Goal: Task Accomplishment & Management: Use online tool/utility

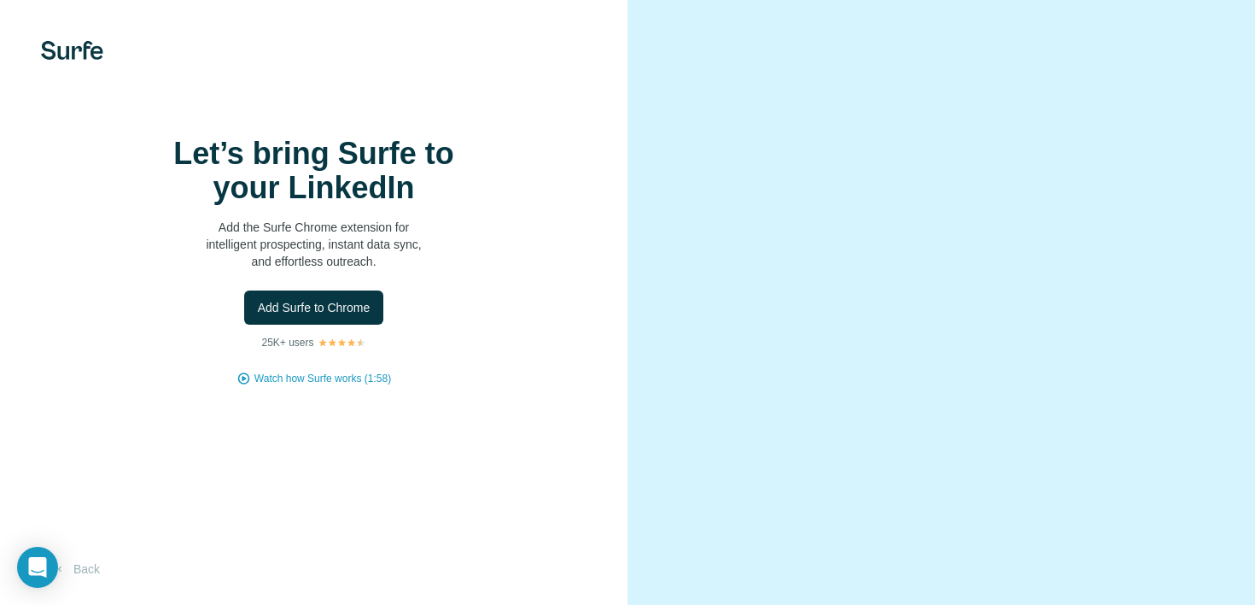
click at [344, 316] on span "Add Surfe to Chrome" at bounding box center [314, 307] width 113 height 17
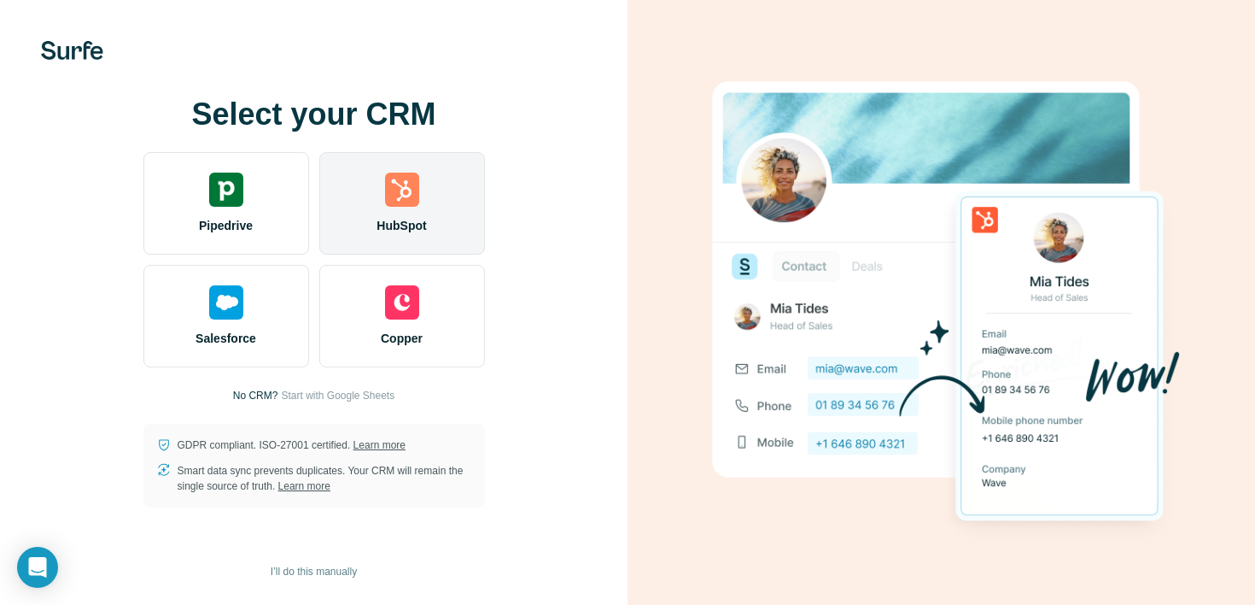
click at [406, 202] on img at bounding box center [402, 189] width 34 height 34
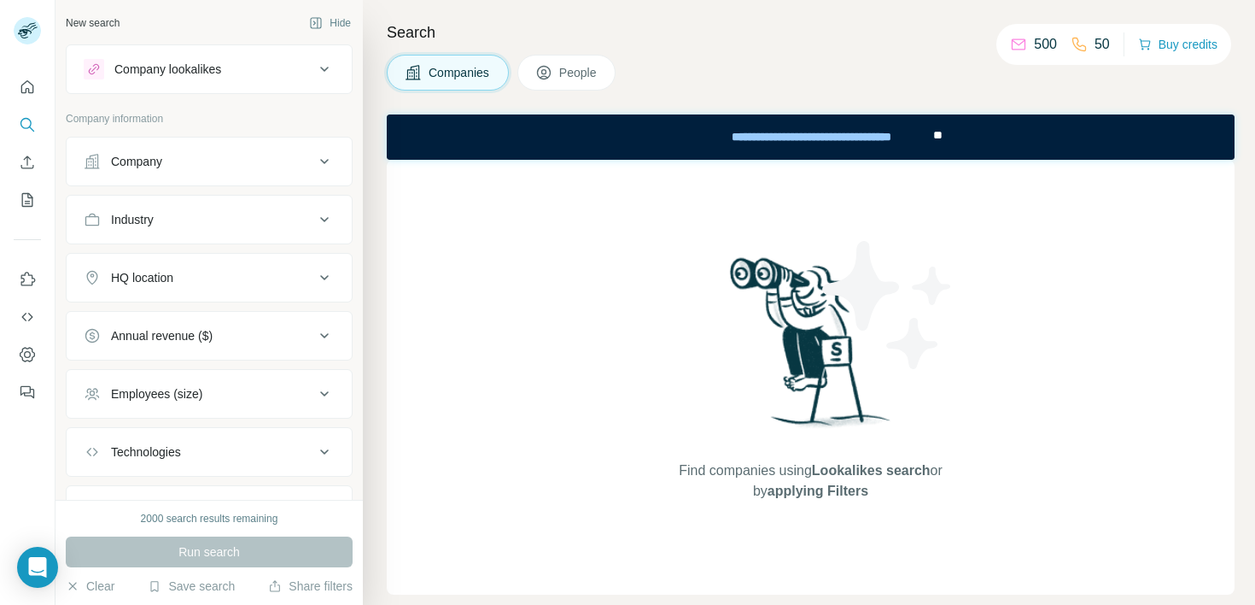
click at [147, 163] on div "Company" at bounding box center [136, 161] width 51 height 17
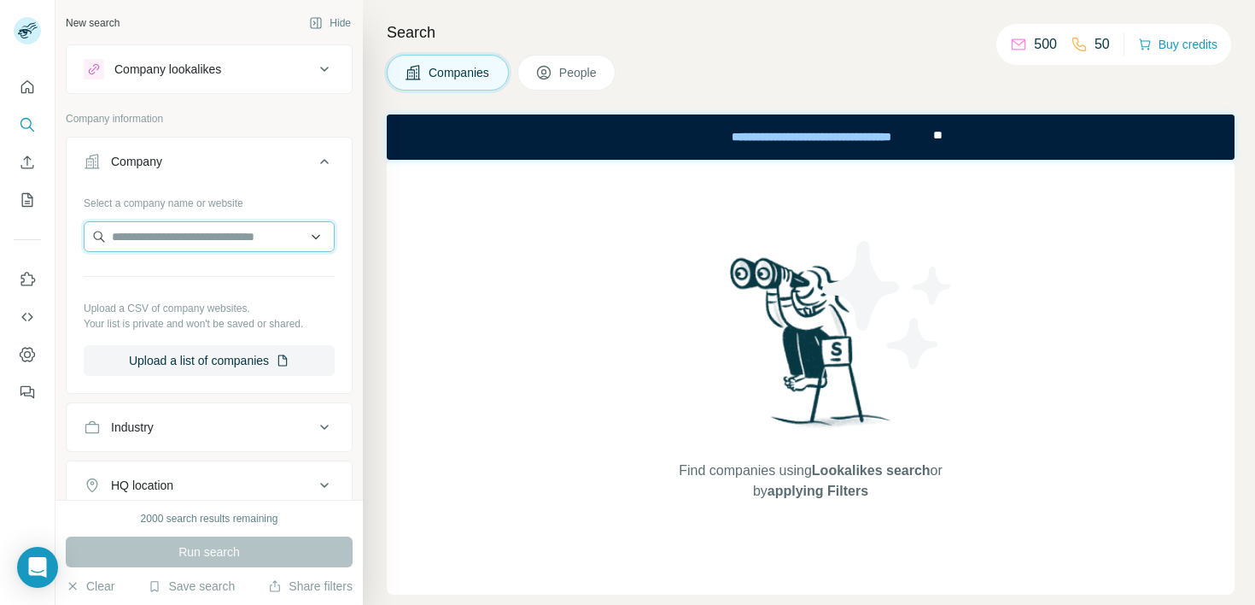
click at [137, 240] on input "text" at bounding box center [209, 236] width 251 height 31
click at [310, 163] on div "Company" at bounding box center [199, 161] width 231 height 17
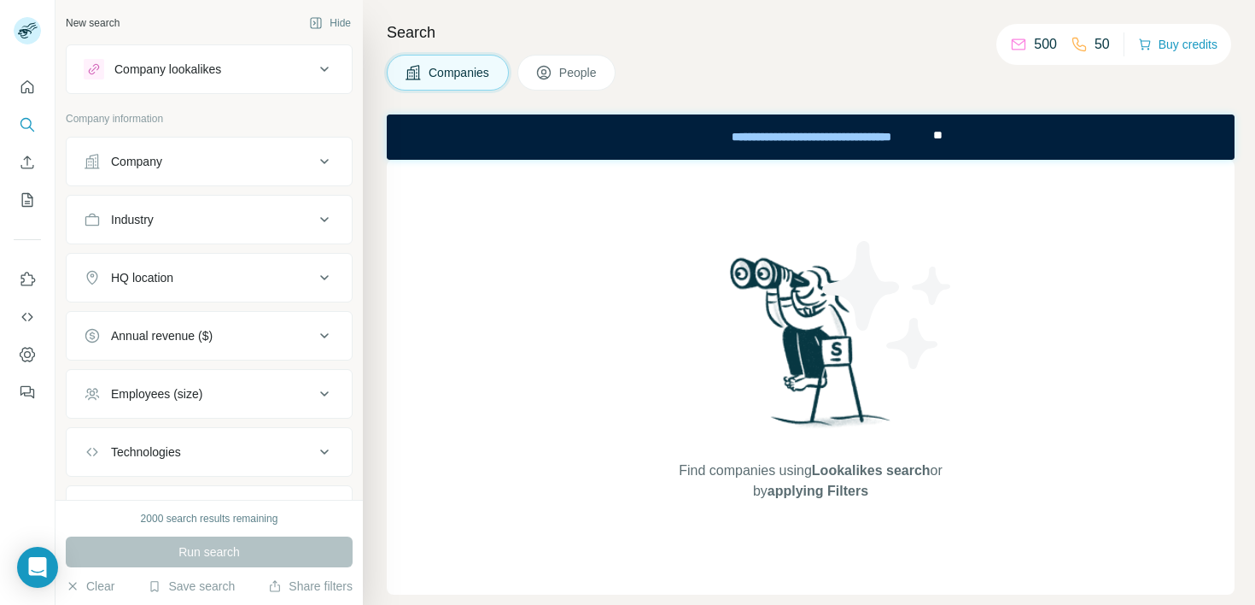
click at [178, 218] on div "Industry" at bounding box center [199, 219] width 231 height 17
click at [163, 267] on input at bounding box center [200, 262] width 211 height 19
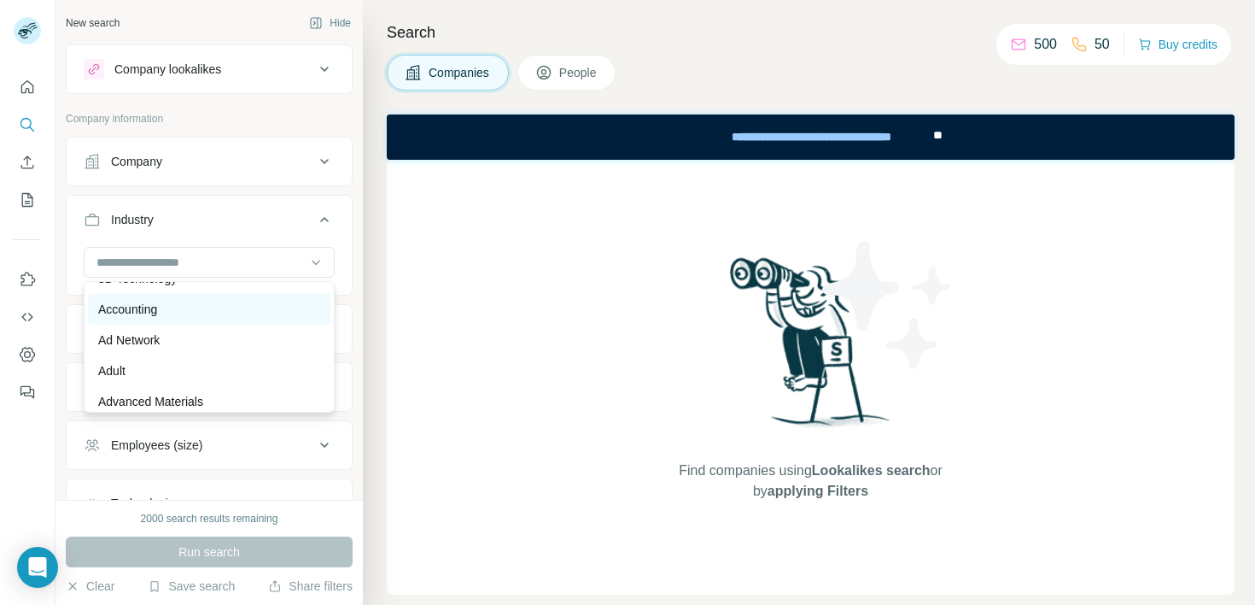
scroll to position [51, 0]
click at [164, 319] on div "Accounting" at bounding box center [209, 310] width 222 height 17
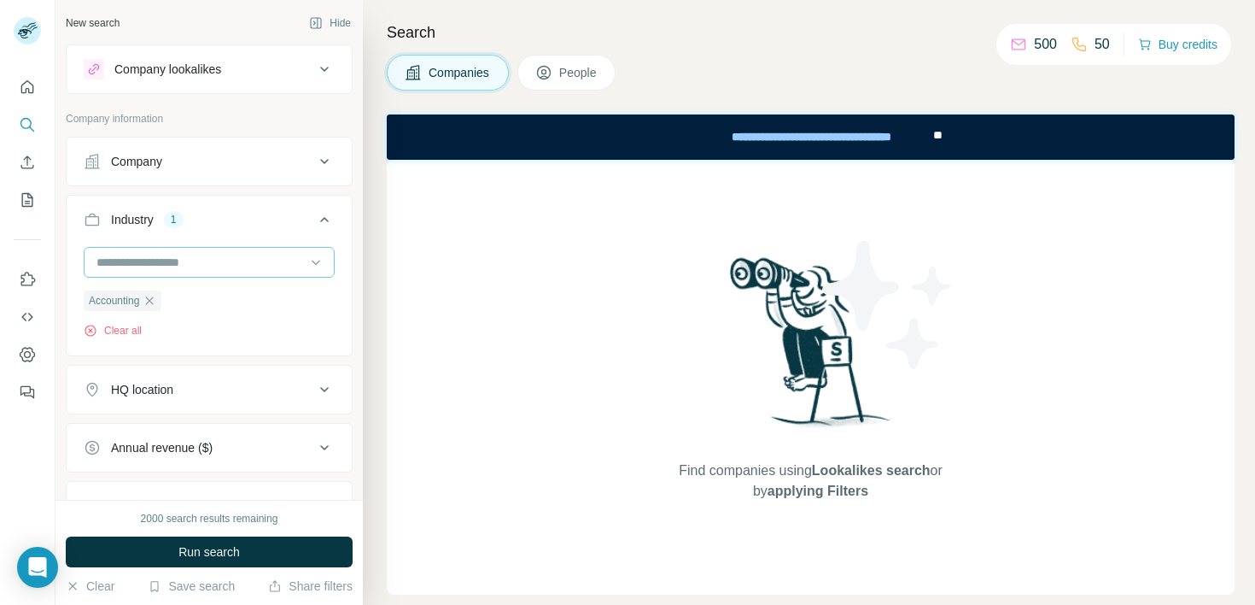
click at [204, 266] on input at bounding box center [200, 262] width 211 height 19
click at [202, 260] on input at bounding box center [200, 262] width 211 height 19
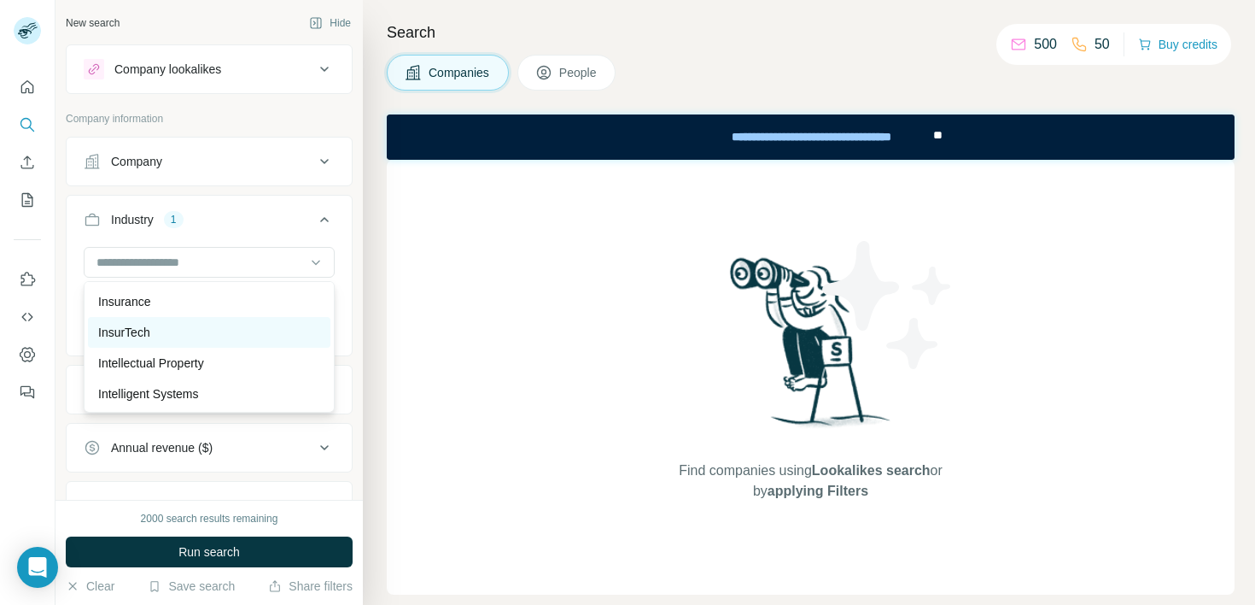
click at [179, 324] on div "InsurTech" at bounding box center [209, 332] width 222 height 17
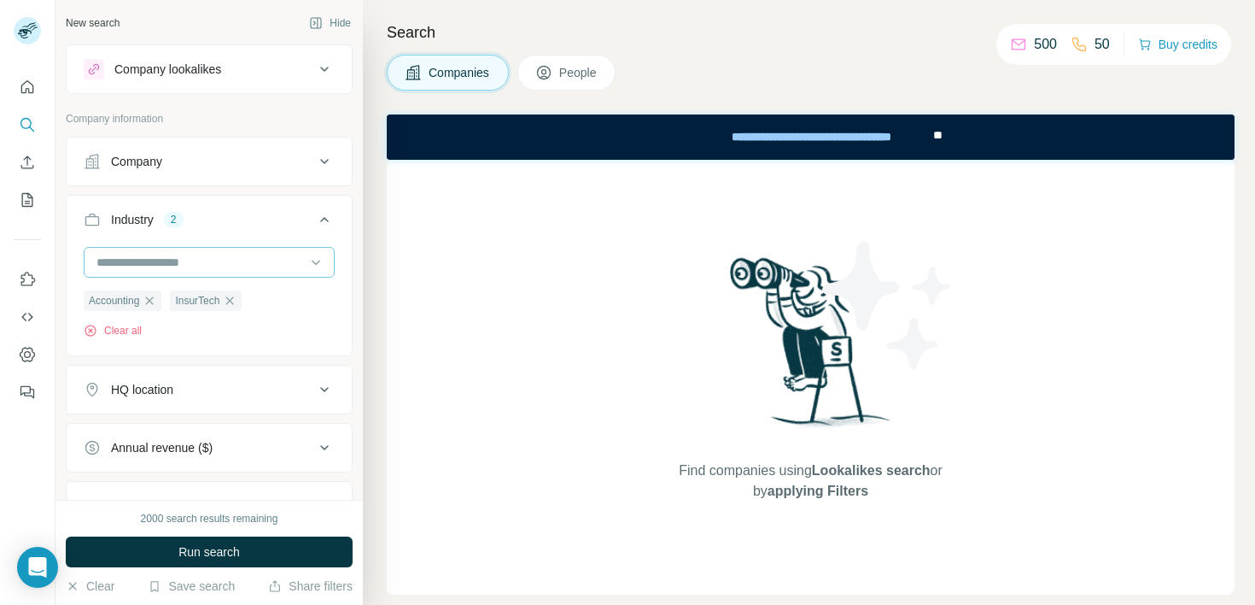
click at [201, 260] on input at bounding box center [200, 262] width 211 height 19
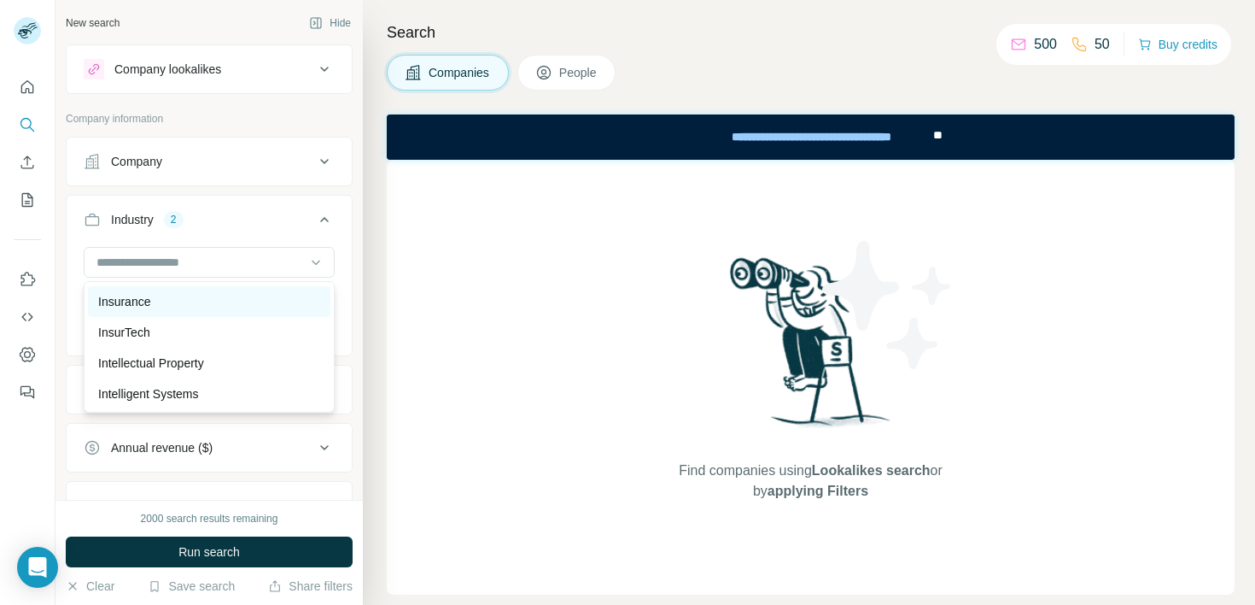
click at [161, 298] on div "Insurance" at bounding box center [209, 301] width 222 height 17
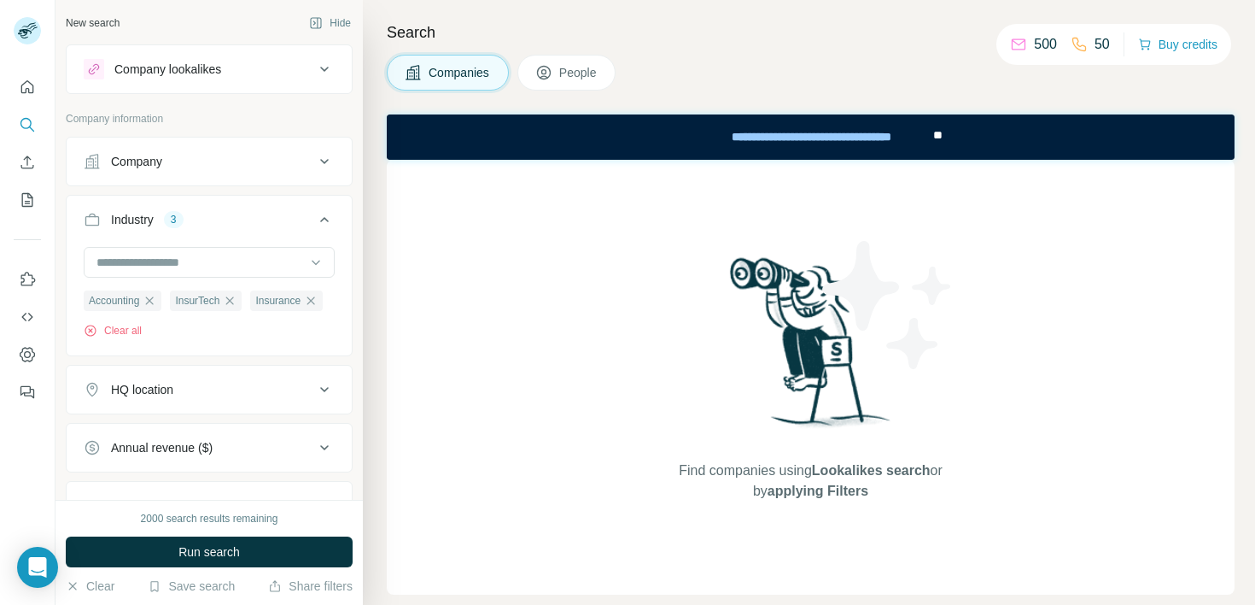
scroll to position [49, 0]
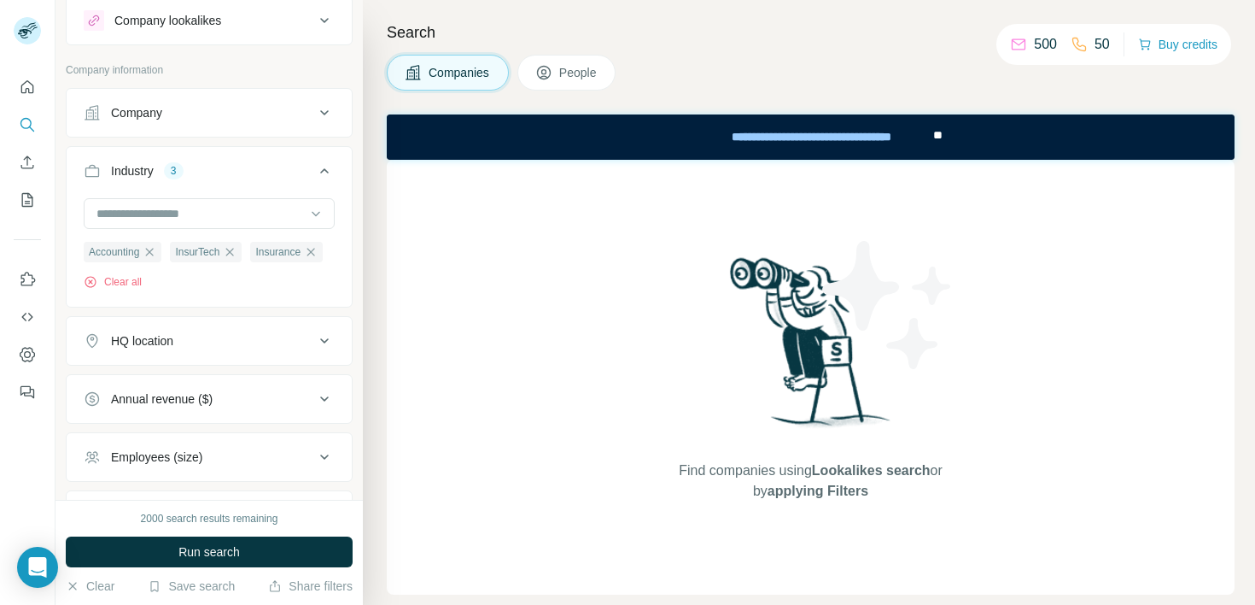
click at [165, 338] on div "HQ location" at bounding box center [142, 340] width 62 height 17
click at [141, 383] on input "text" at bounding box center [209, 383] width 251 height 31
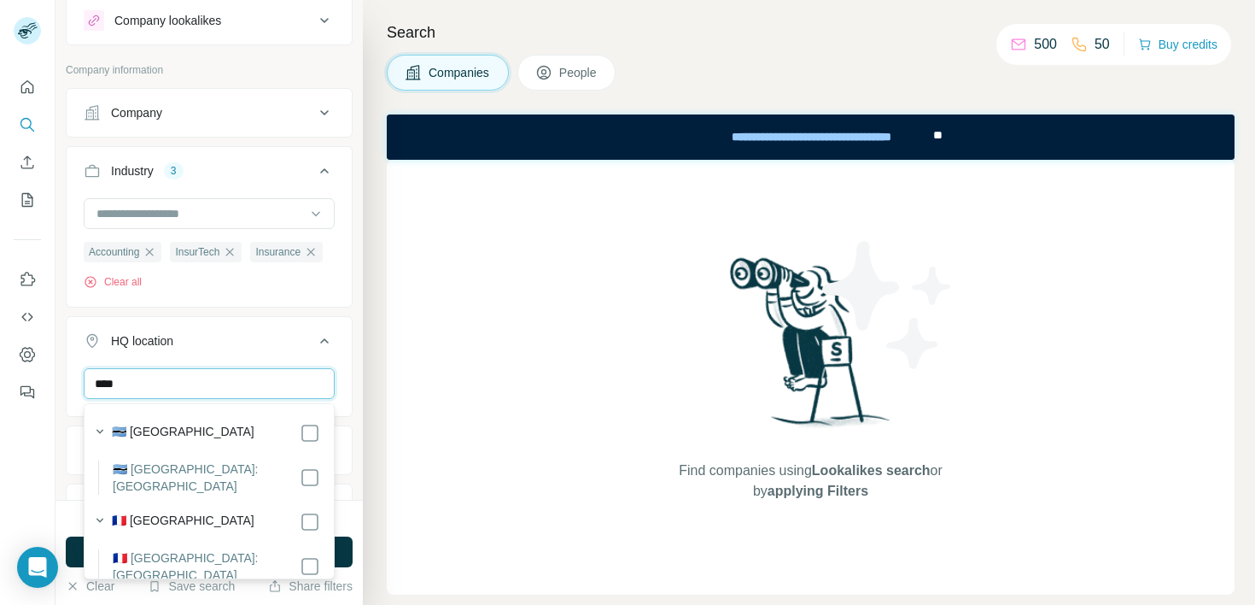
type input "****"
click at [202, 516] on div "🇫🇷 [GEOGRAPHIC_DATA]" at bounding box center [216, 521] width 208 height 20
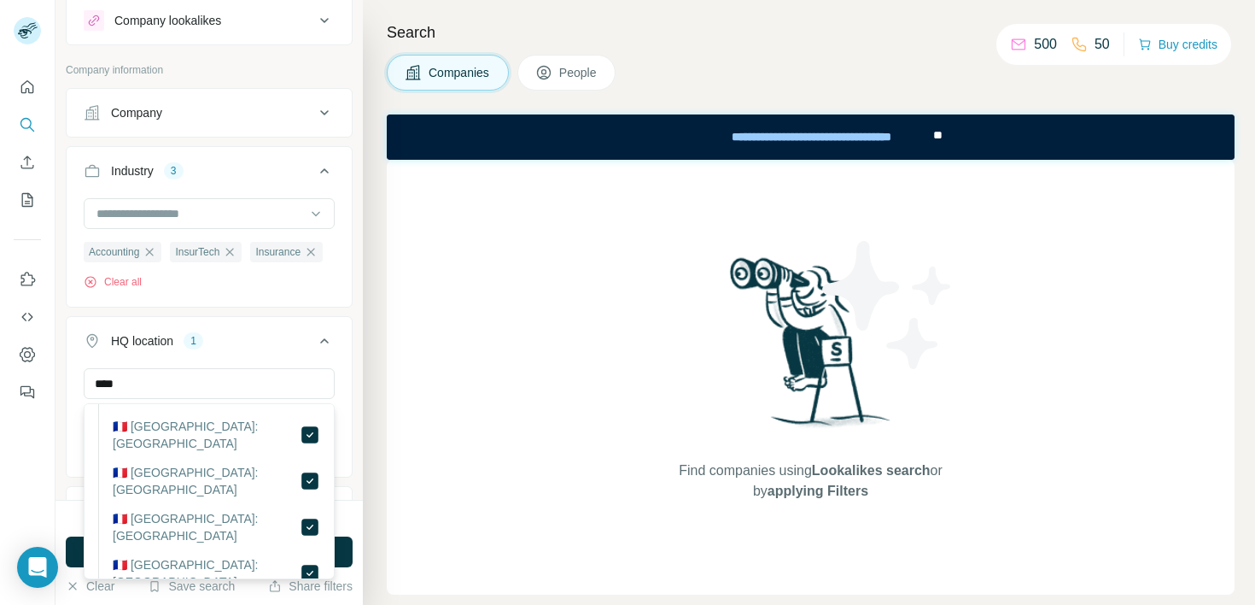
scroll to position [196, 0]
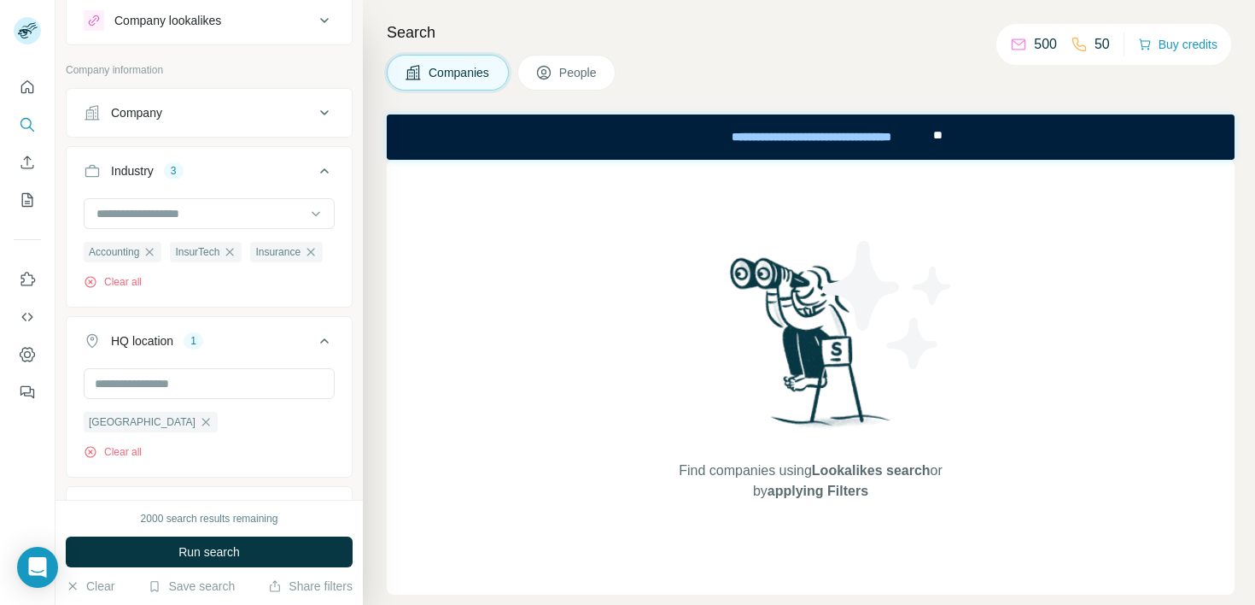
click at [353, 403] on div "New search Hide Company lookalikes Company information Company Industry 3 Accou…" at bounding box center [209, 250] width 307 height 500
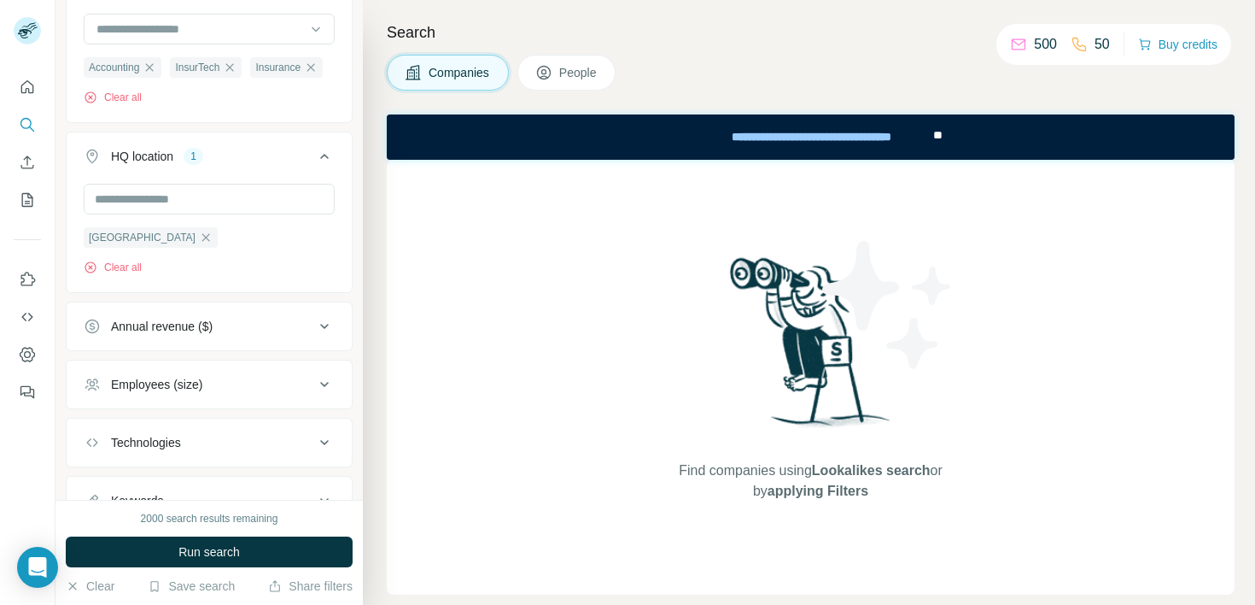
scroll to position [247, 0]
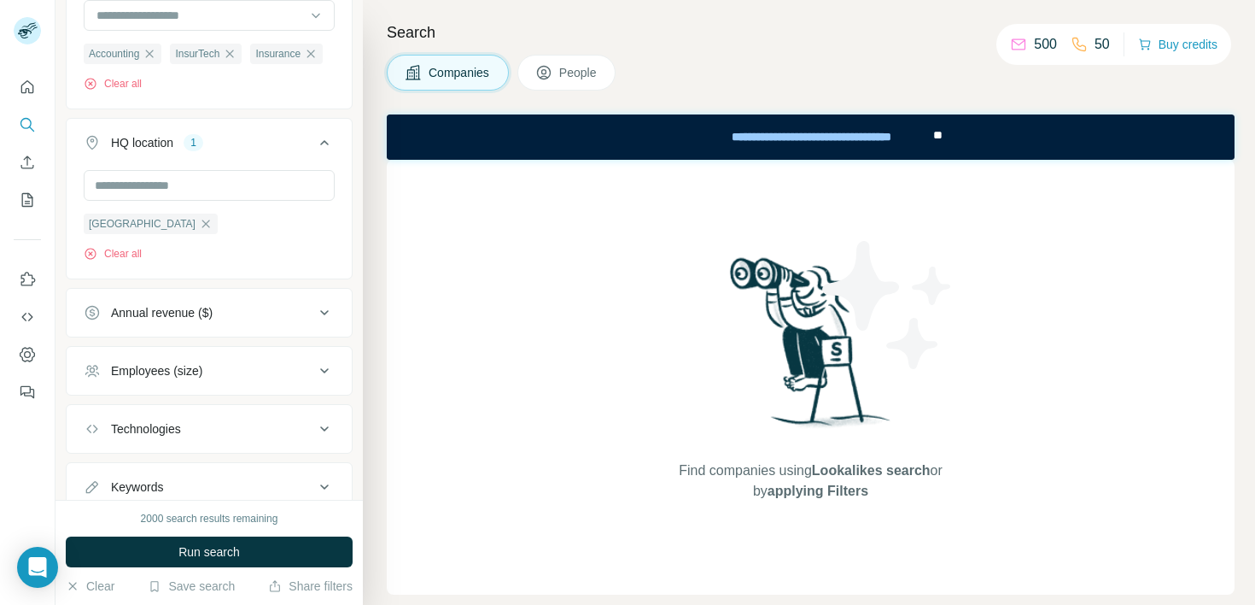
click at [202, 364] on div "Employees (size)" at bounding box center [156, 370] width 91 height 17
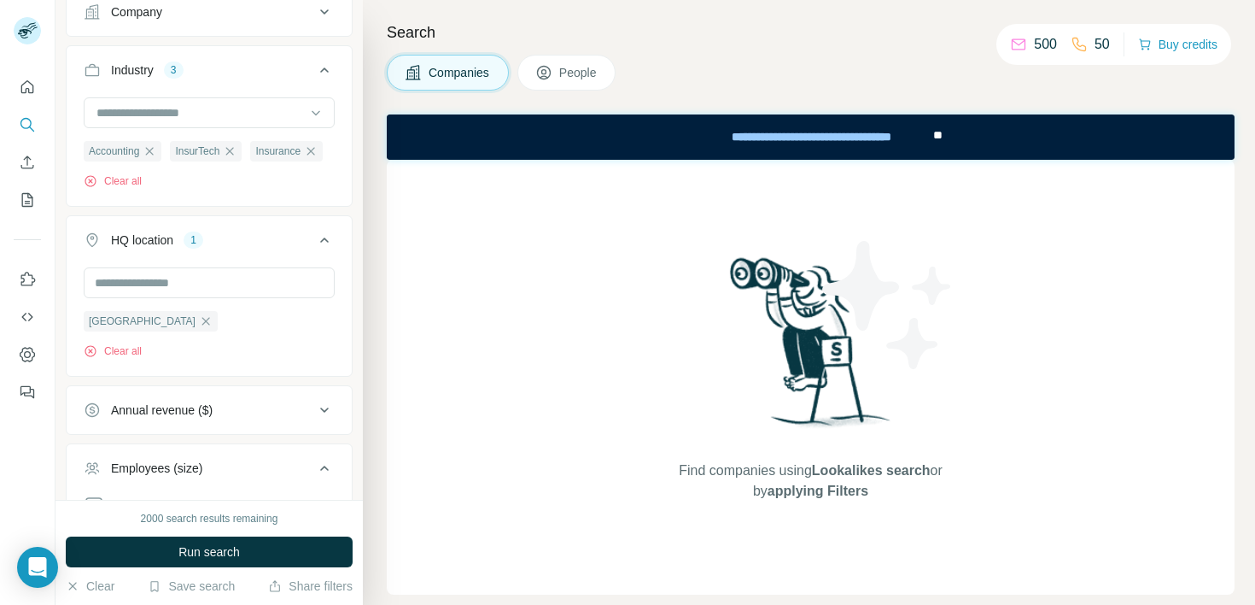
scroll to position [114, 0]
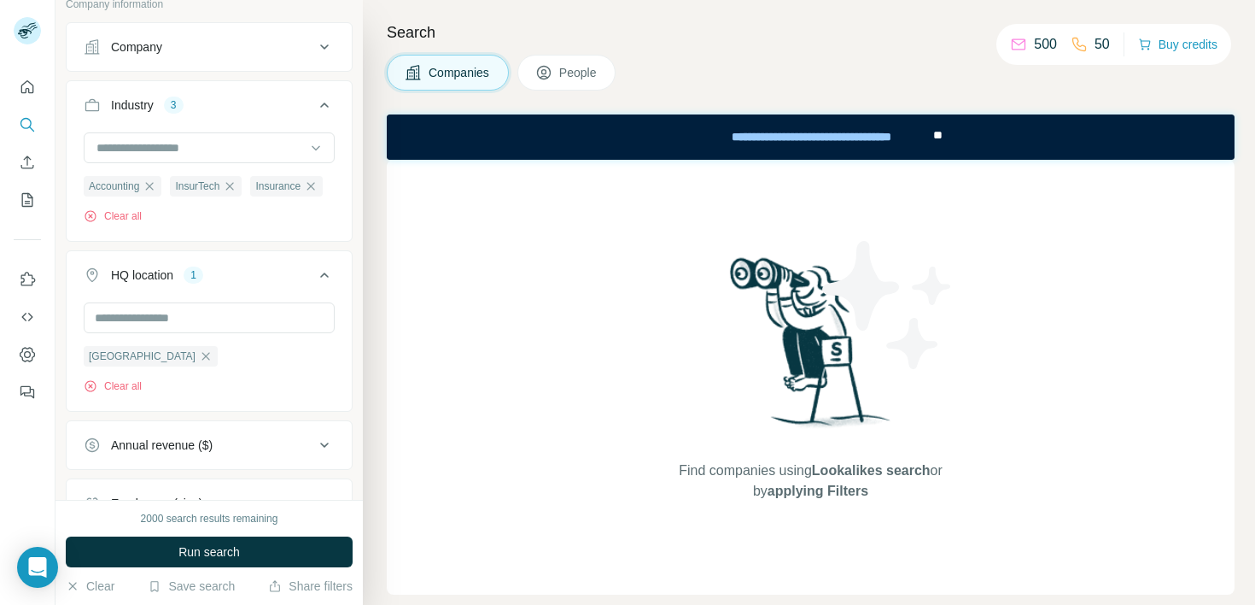
click at [174, 456] on button "Annual revenue ($)" at bounding box center [209, 444] width 285 height 41
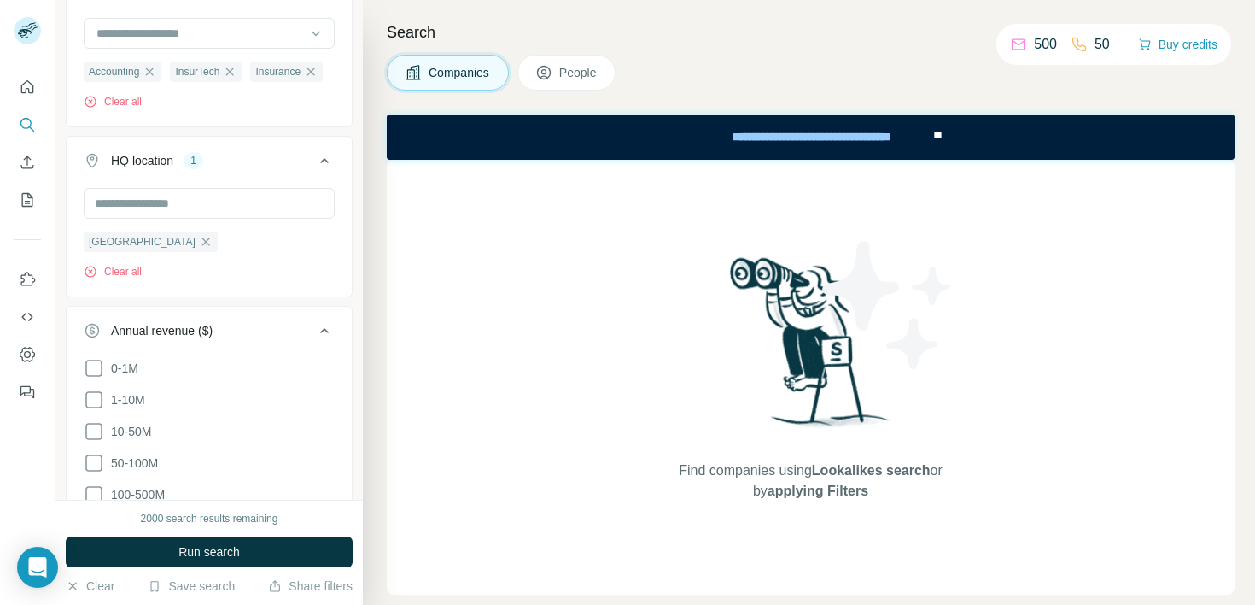
scroll to position [252, 0]
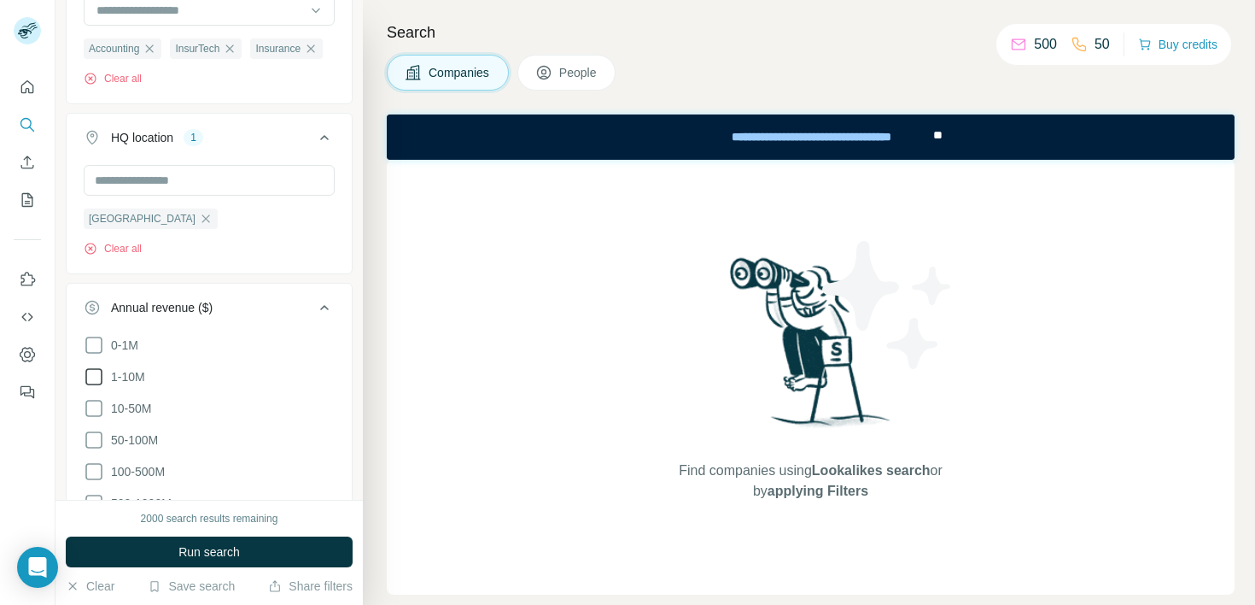
click at [96, 377] on icon at bounding box center [94, 376] width 20 height 20
click at [99, 342] on icon at bounding box center [94, 345] width 20 height 20
click at [283, 307] on div "Annual revenue ($) 2" at bounding box center [199, 307] width 231 height 17
click at [92, 437] on icon at bounding box center [94, 434] width 20 height 20
click at [92, 465] on icon at bounding box center [94, 466] width 20 height 20
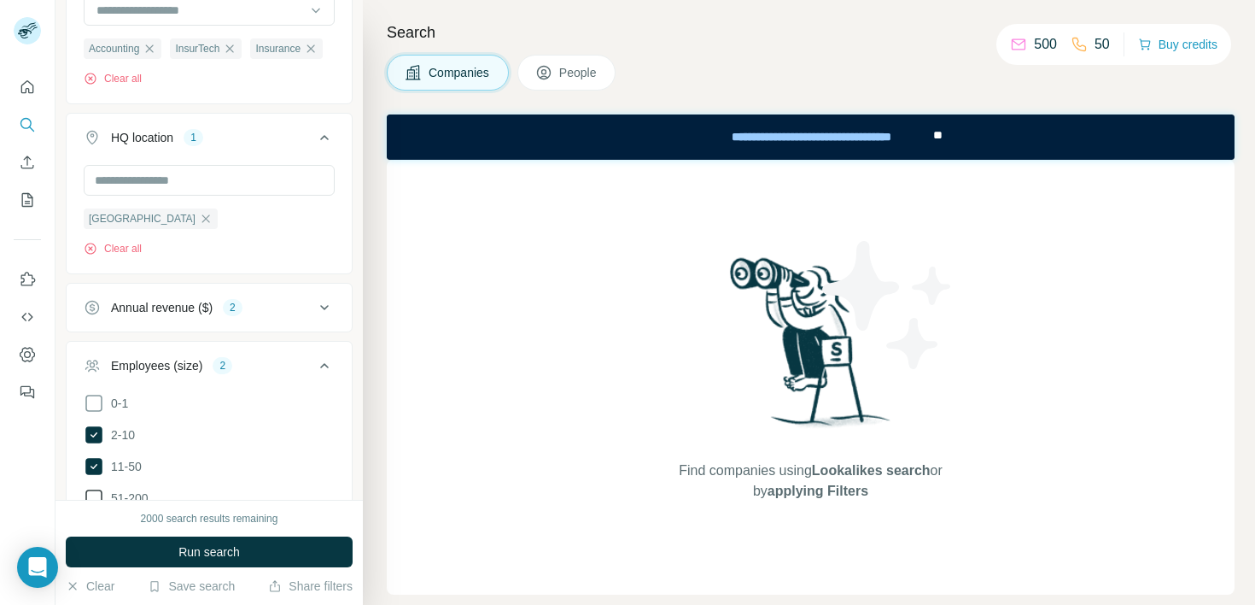
click at [91, 493] on icon at bounding box center [94, 498] width 20 height 20
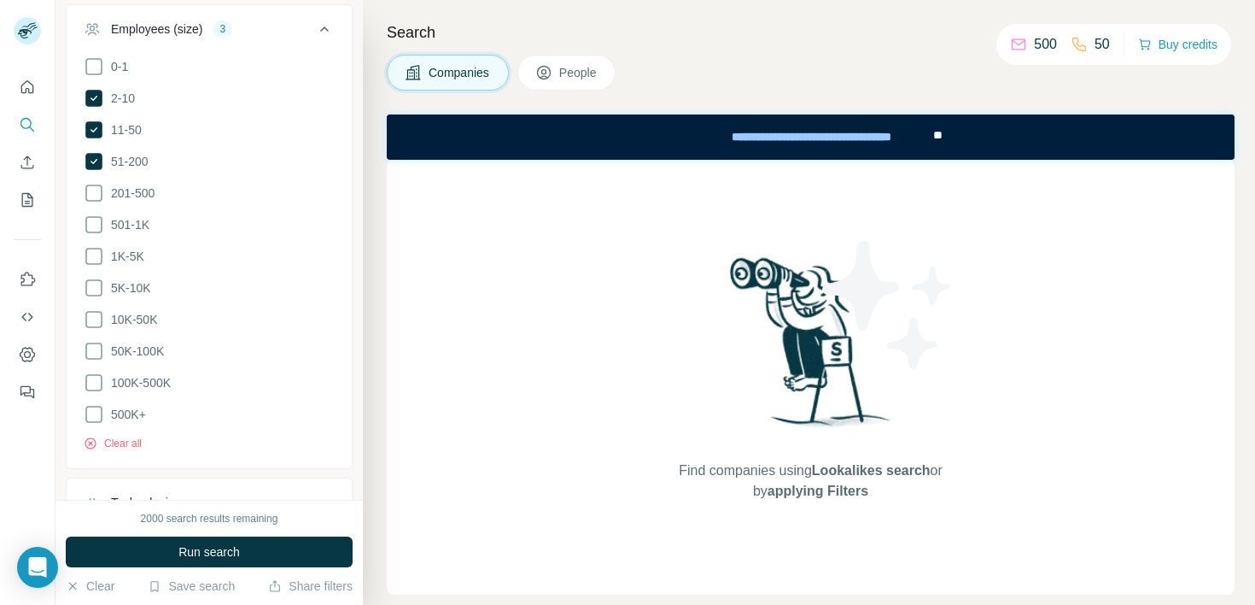
scroll to position [717, 0]
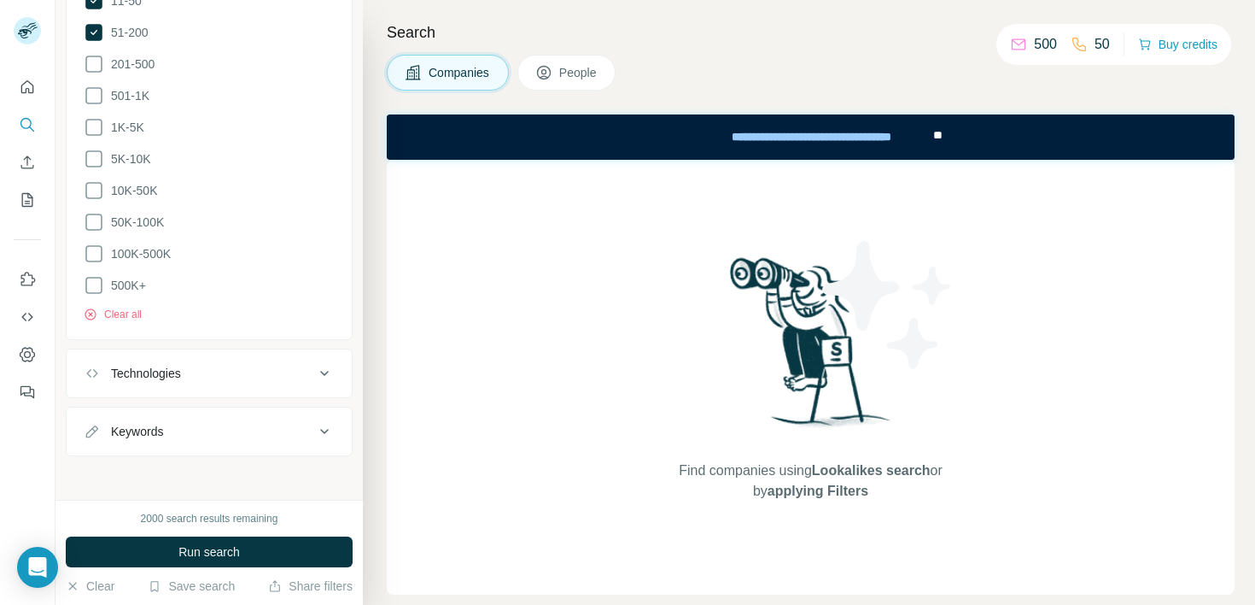
click at [249, 369] on div "Technologies" at bounding box center [199, 373] width 231 height 17
click at [216, 423] on div "Keywords" at bounding box center [199, 431] width 231 height 17
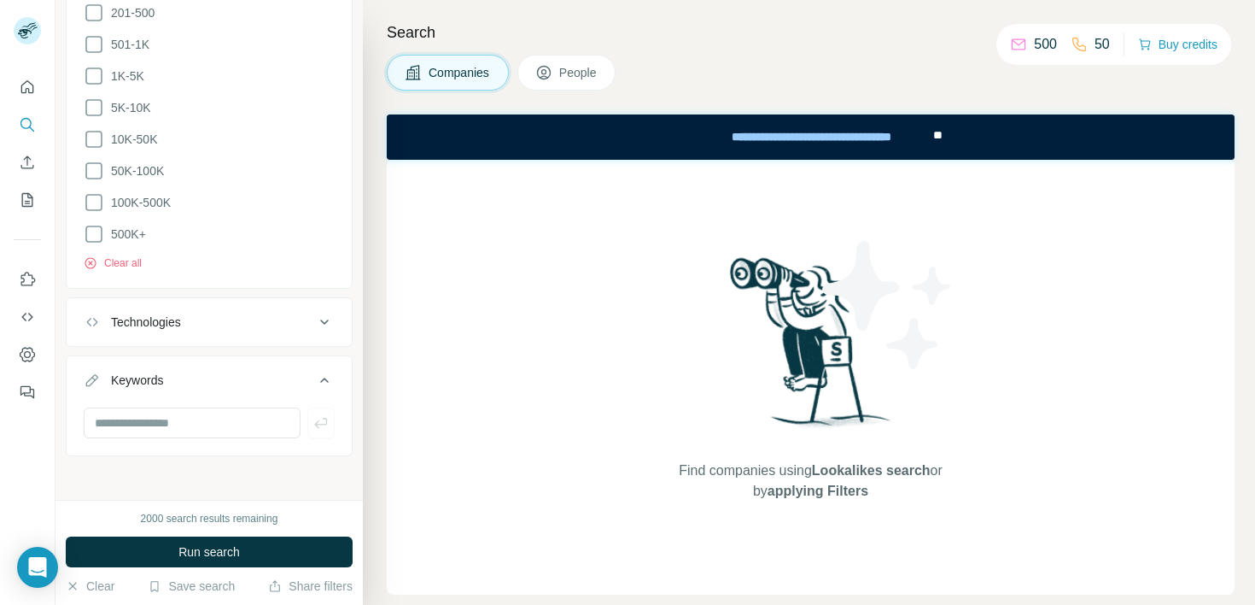
click at [165, 570] on div "2000 search results remaining Run search Clear Save search Share filters" at bounding box center [209, 552] width 307 height 105
click at [165, 562] on button "Run search" at bounding box center [209, 551] width 287 height 31
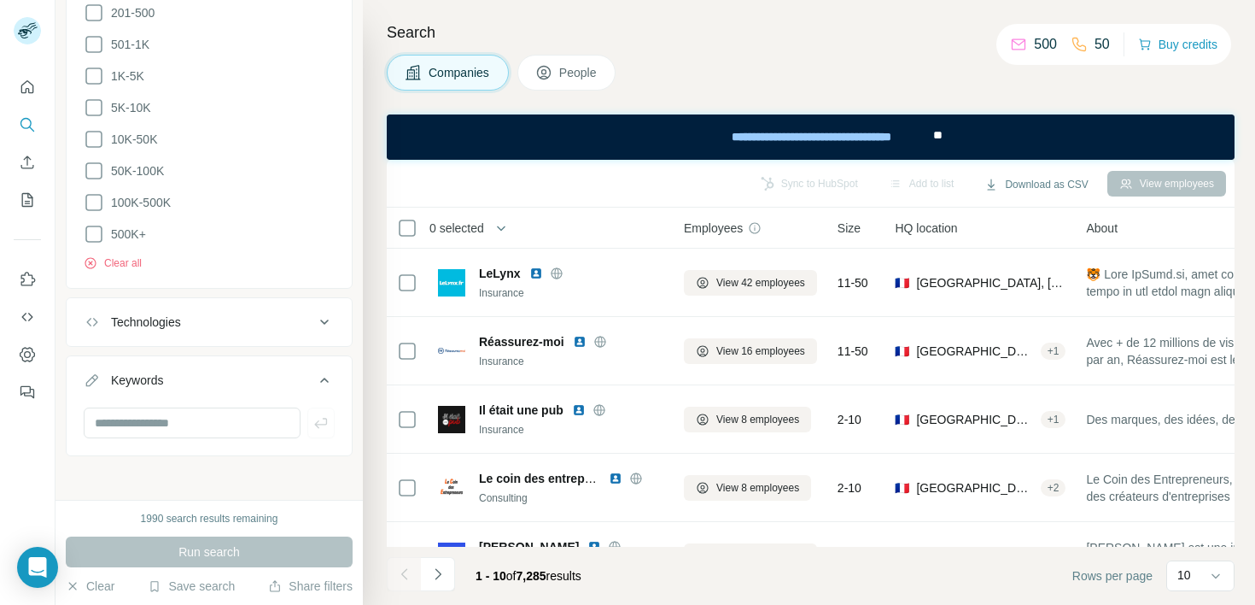
scroll to position [0, 0]
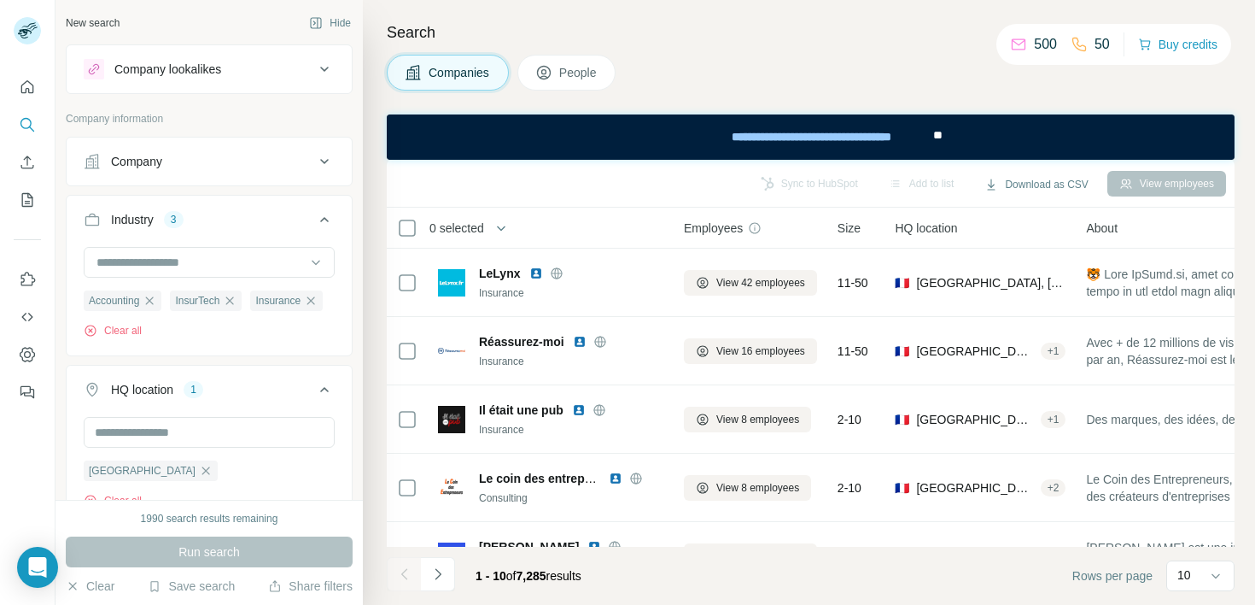
click at [190, 74] on div "Company lookalikes" at bounding box center [167, 69] width 107 height 17
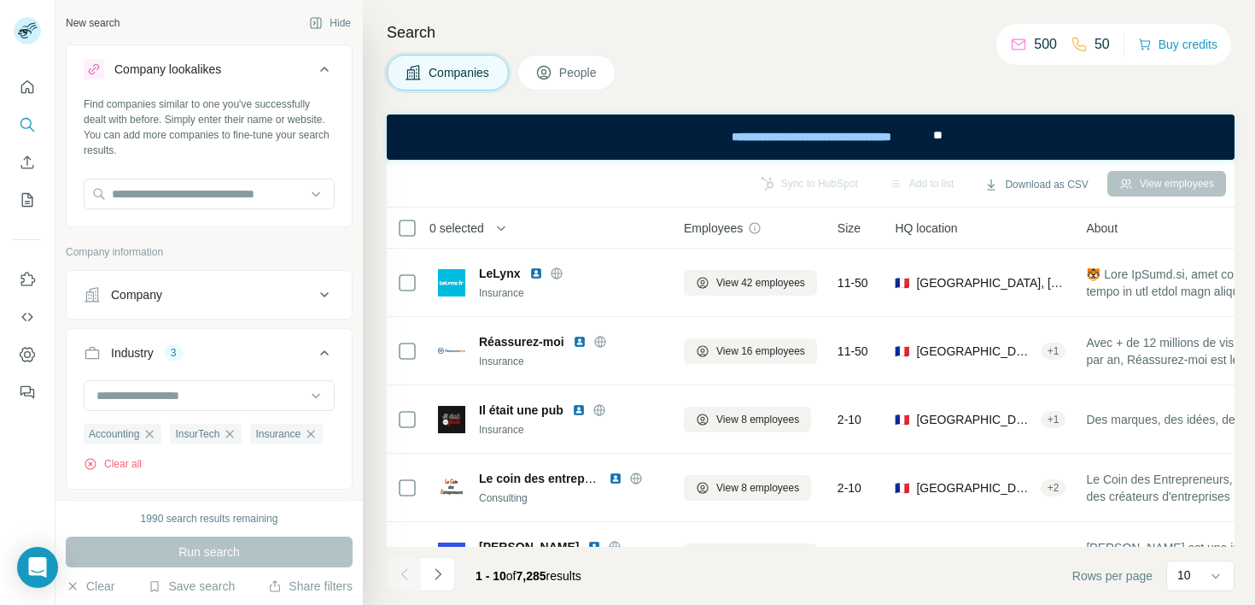
click at [190, 74] on div "Company lookalikes" at bounding box center [167, 69] width 107 height 17
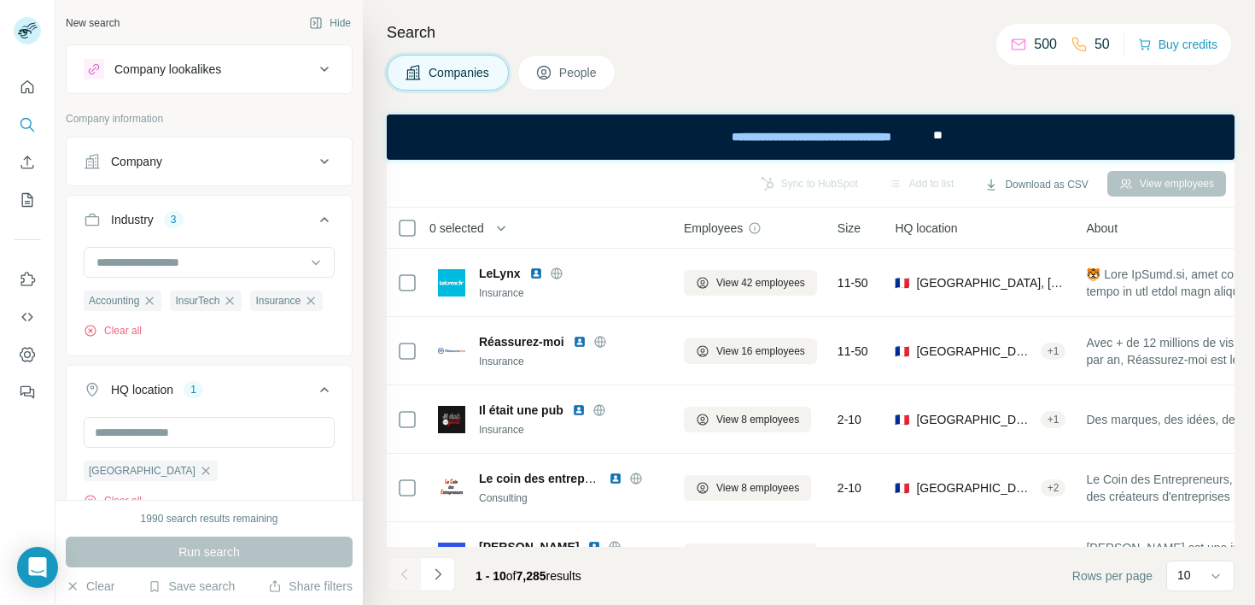
click at [233, 231] on button "Industry 3" at bounding box center [209, 223] width 285 height 48
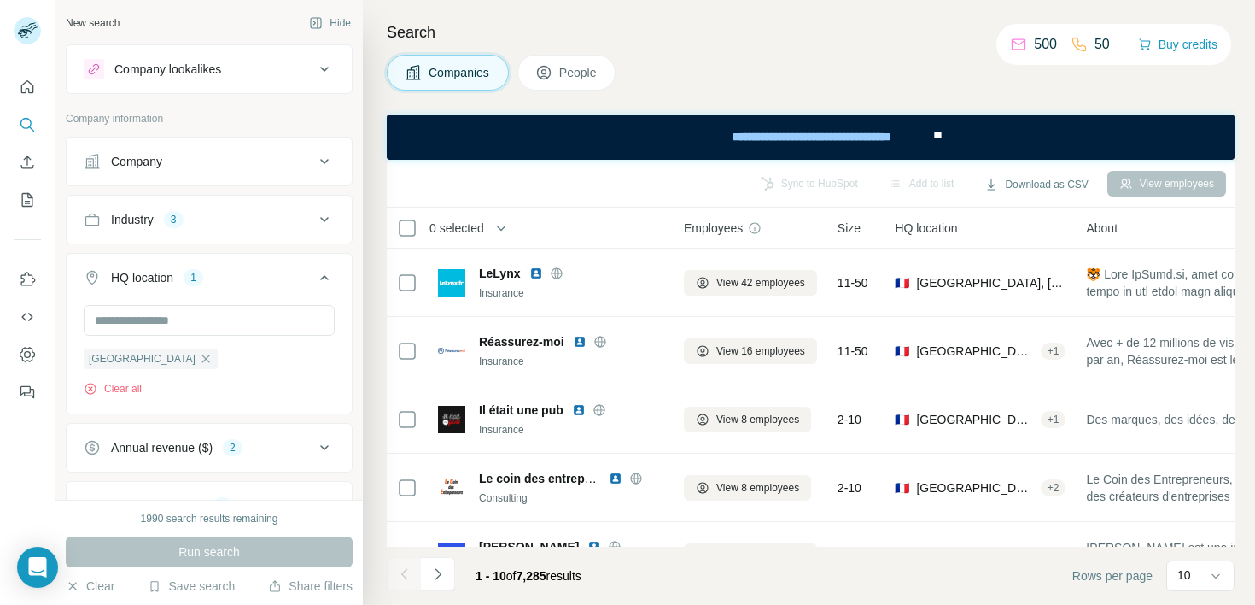
click at [219, 269] on div "HQ location 1" at bounding box center [199, 277] width 231 height 17
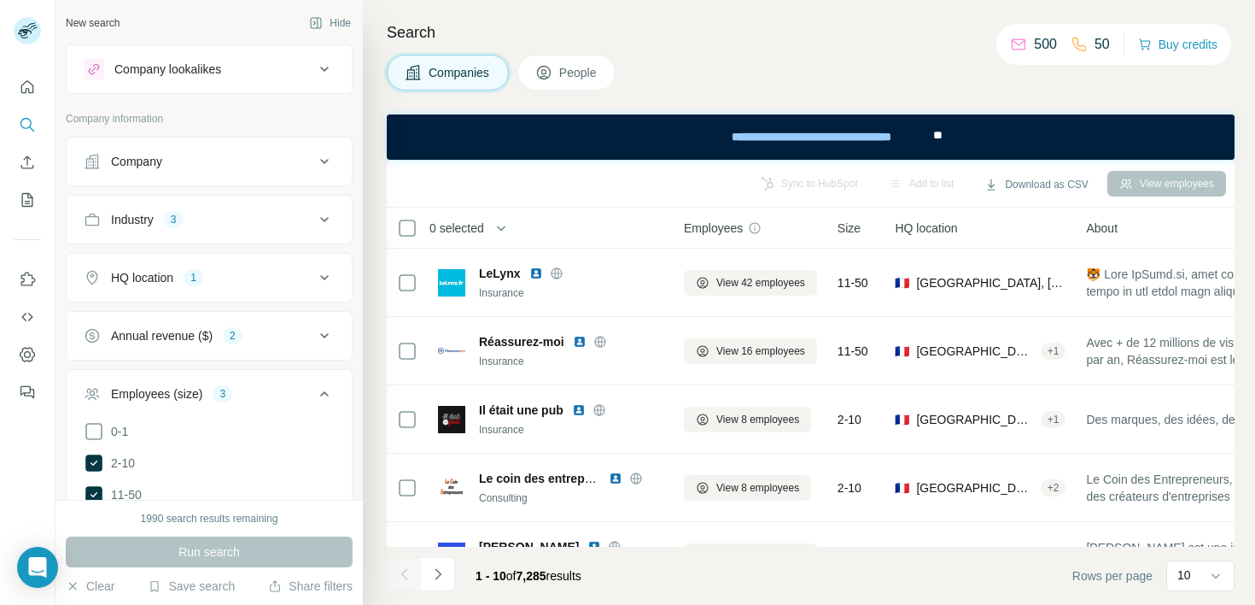
click at [279, 395] on div "Employees (size) 3" at bounding box center [199, 393] width 231 height 17
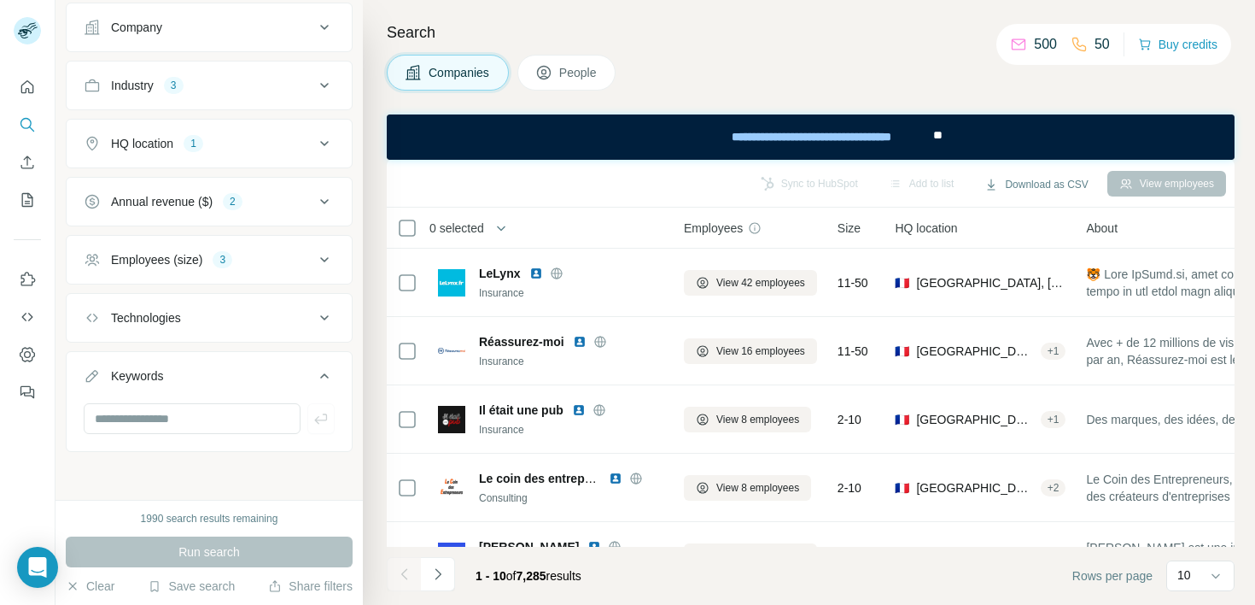
click at [547, 71] on icon at bounding box center [543, 72] width 17 height 17
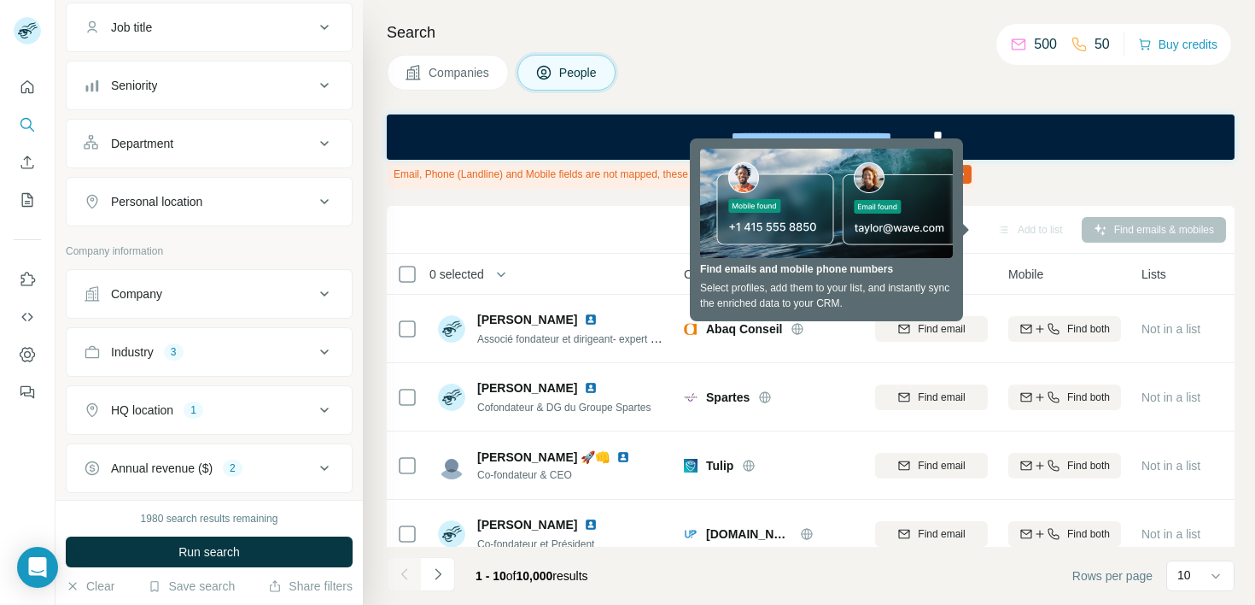
click at [590, 214] on div "Sync to HubSpot Add to list Find emails & mobiles" at bounding box center [810, 229] width 831 height 30
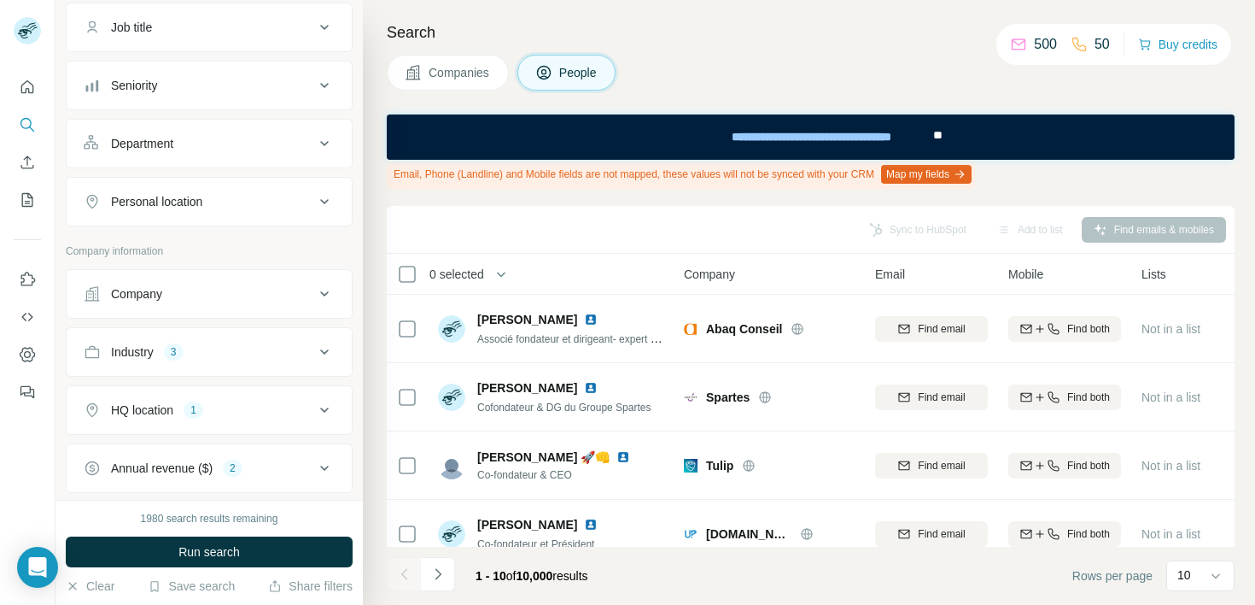
click at [229, 283] on button "Company" at bounding box center [209, 293] width 285 height 41
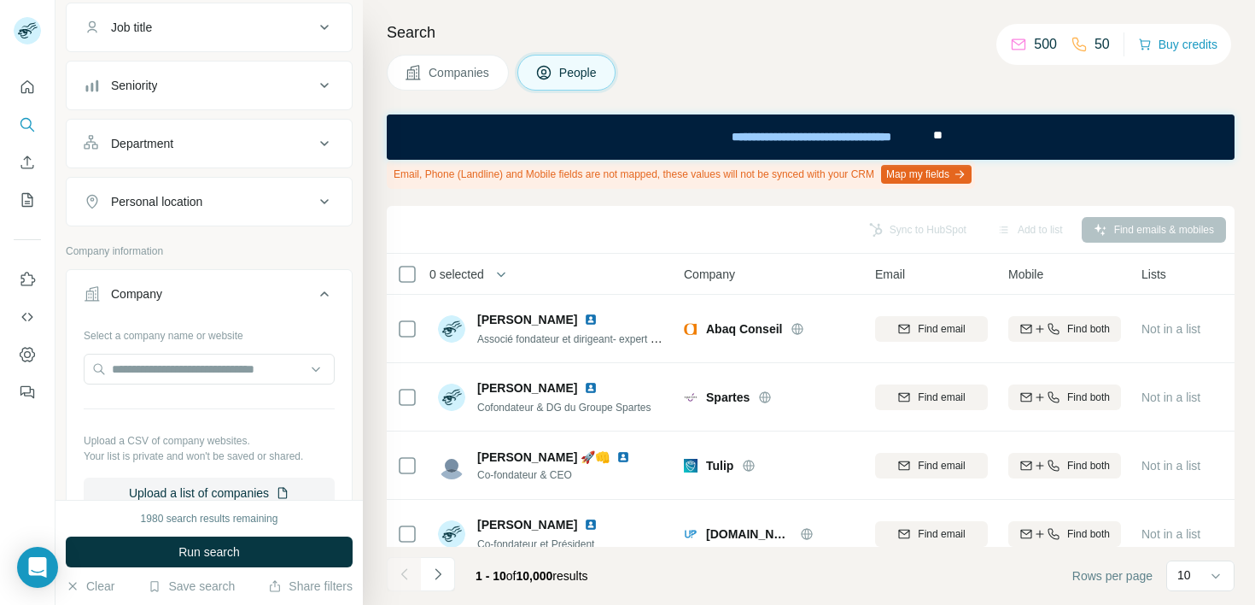
click at [229, 283] on button "Company" at bounding box center [209, 297] width 285 height 48
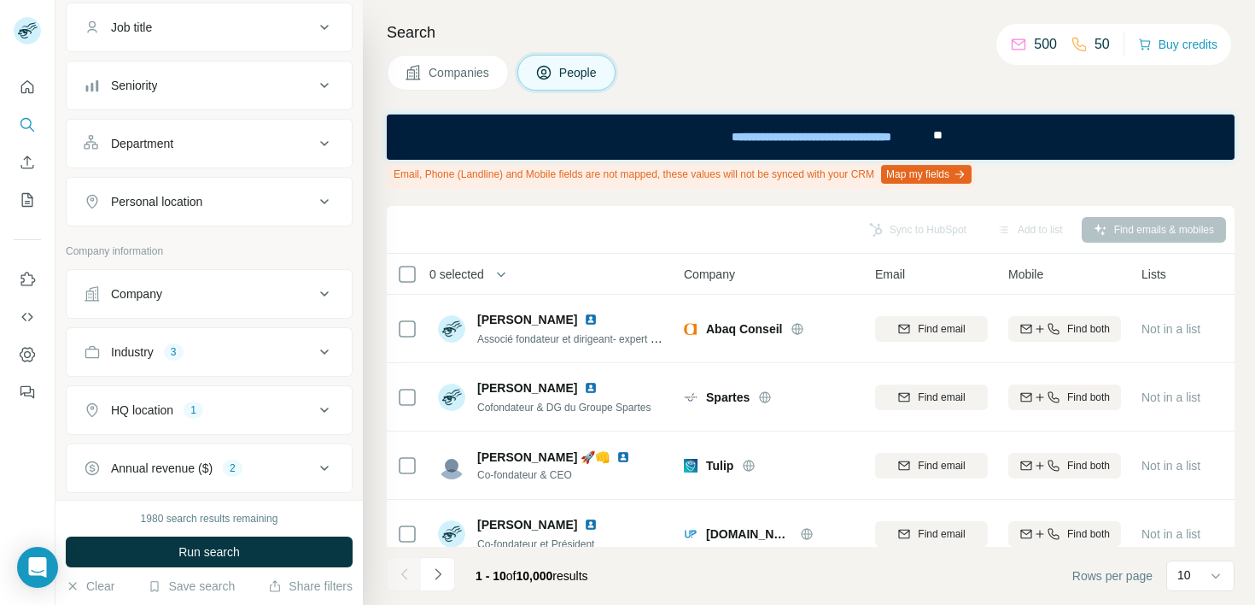
click at [215, 33] on div "Job title" at bounding box center [199, 27] width 231 height 17
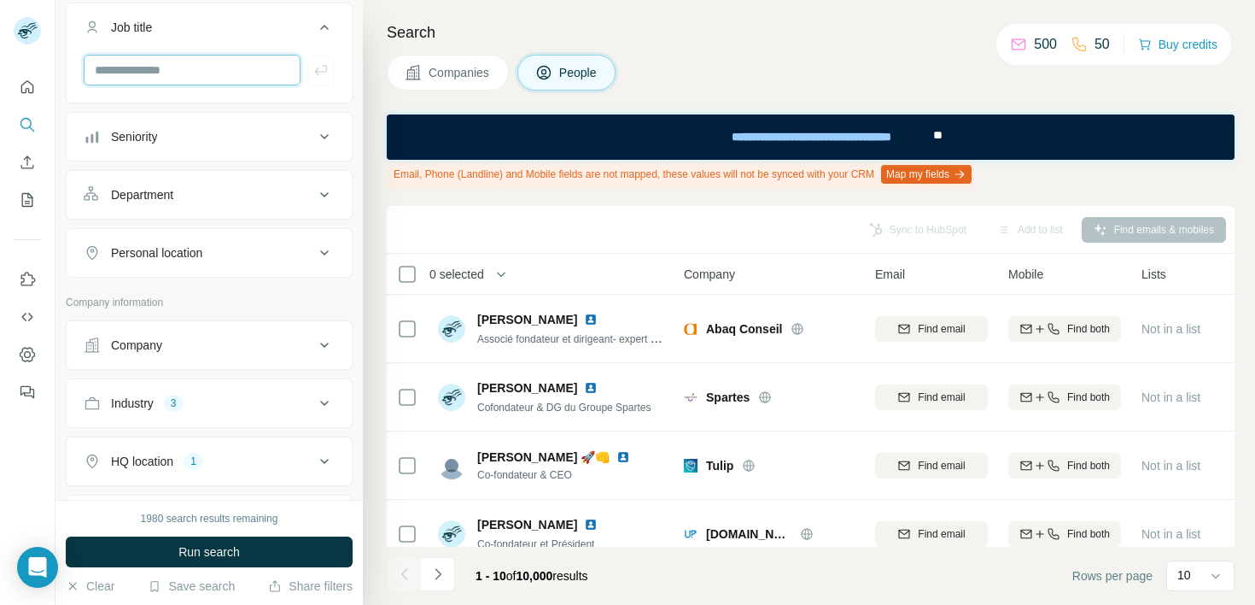
click at [181, 72] on input "text" at bounding box center [192, 70] width 217 height 31
type input "*"
type input "**********"
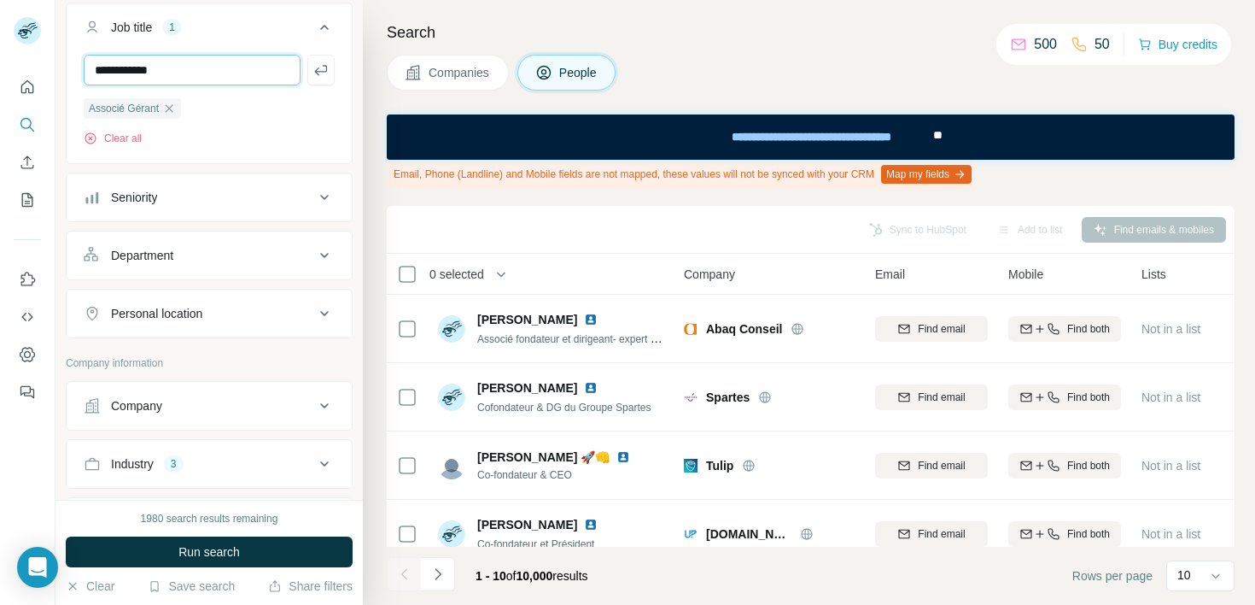
type input "**********"
type input "***"
type input "*********"
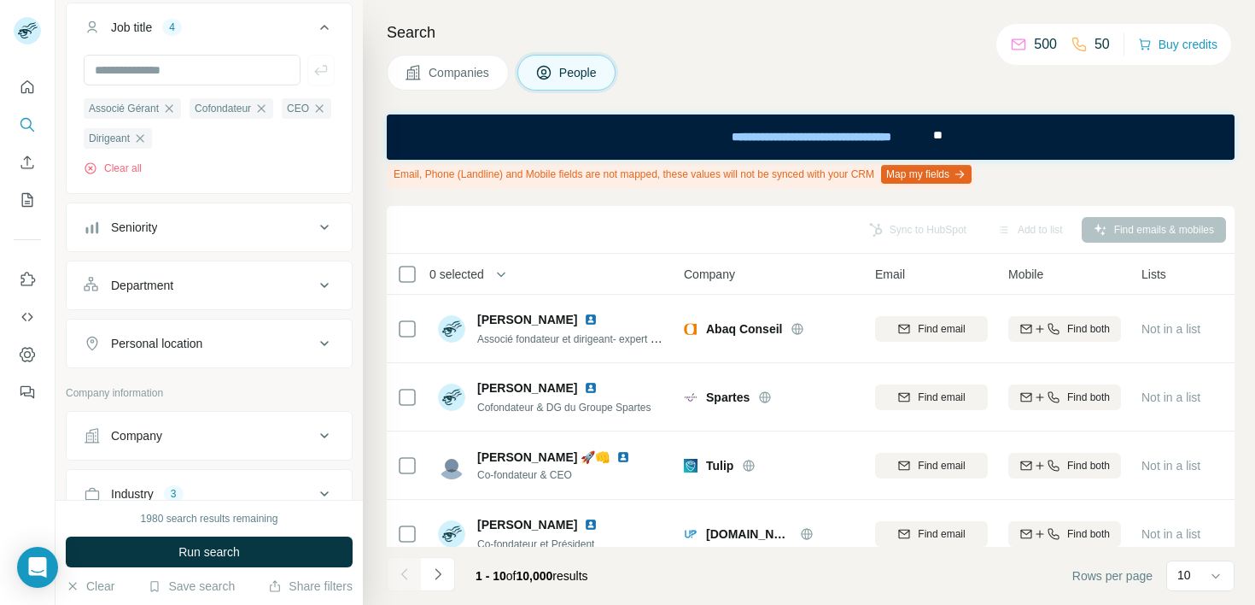
click at [163, 295] on button "Department" at bounding box center [209, 285] width 285 height 41
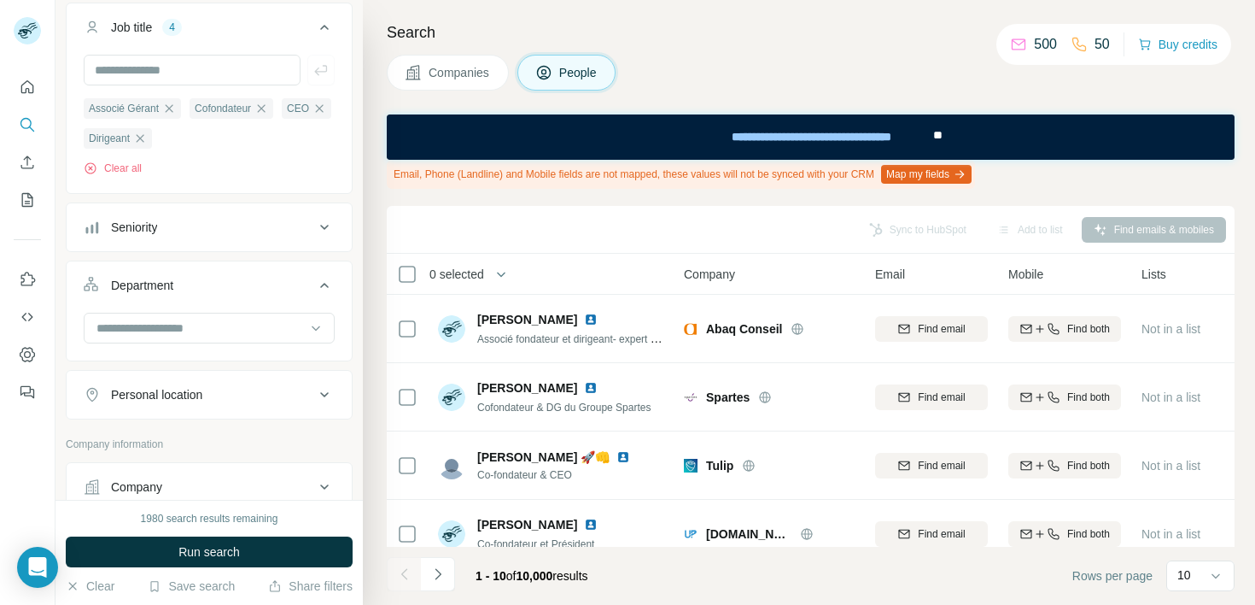
click at [163, 295] on button "Department" at bounding box center [209, 289] width 285 height 48
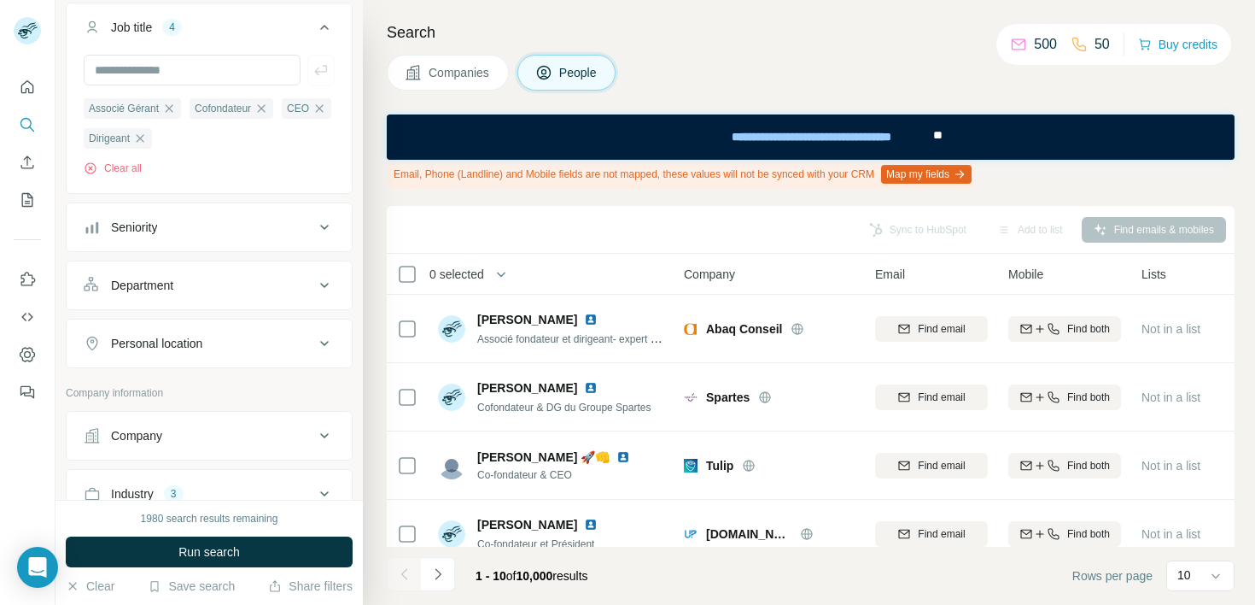
click at [163, 335] on button "Personal location" at bounding box center [209, 343] width 285 height 41
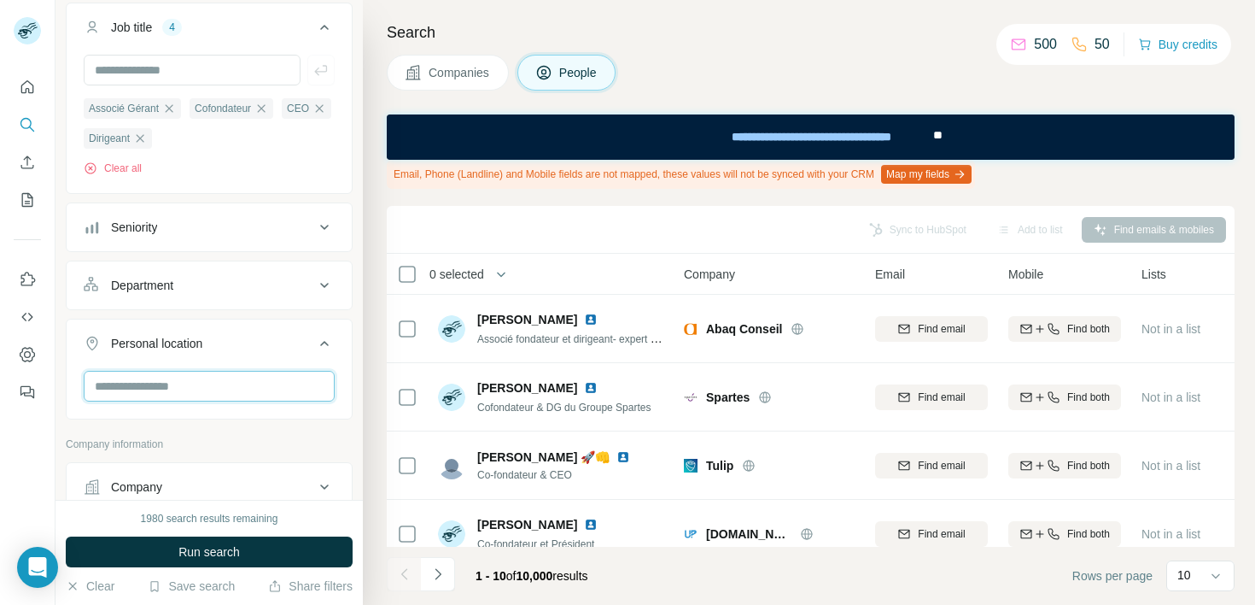
click at [172, 383] on input "text" at bounding box center [209, 386] width 251 height 31
type input "******"
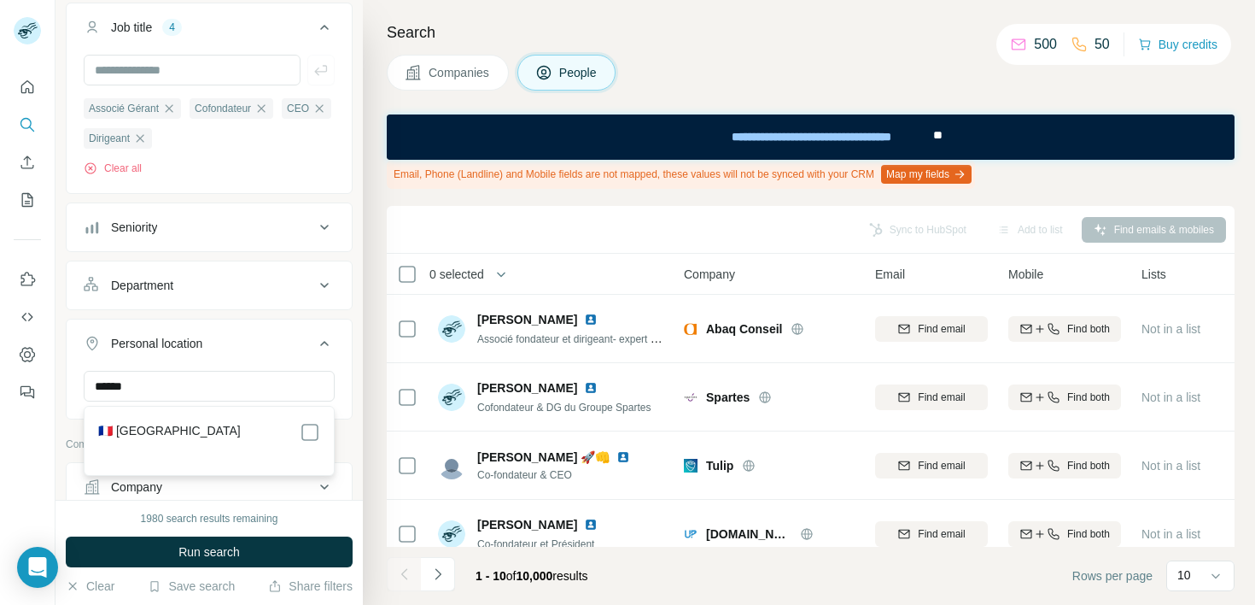
click at [153, 427] on div "🇫🇷 [GEOGRAPHIC_DATA]" at bounding box center [209, 432] width 222 height 20
click at [214, 550] on span "Run search" at bounding box center [208, 551] width 61 height 17
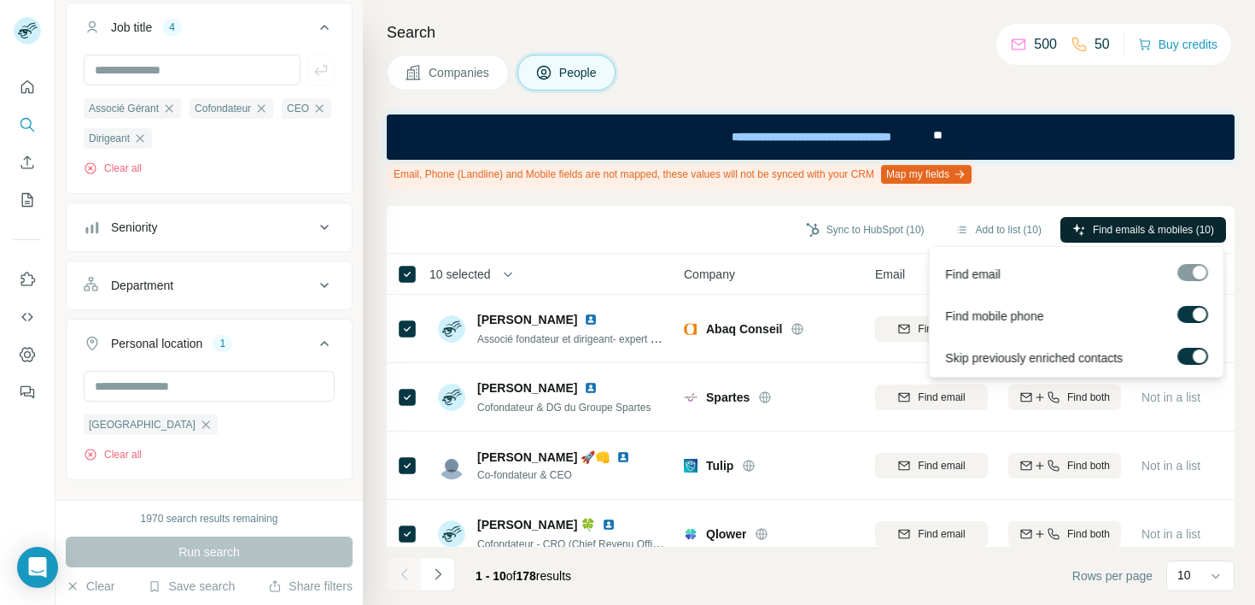
click at [1172, 227] on span "Find emails & mobiles (10)" at bounding box center [1153, 229] width 121 height 15
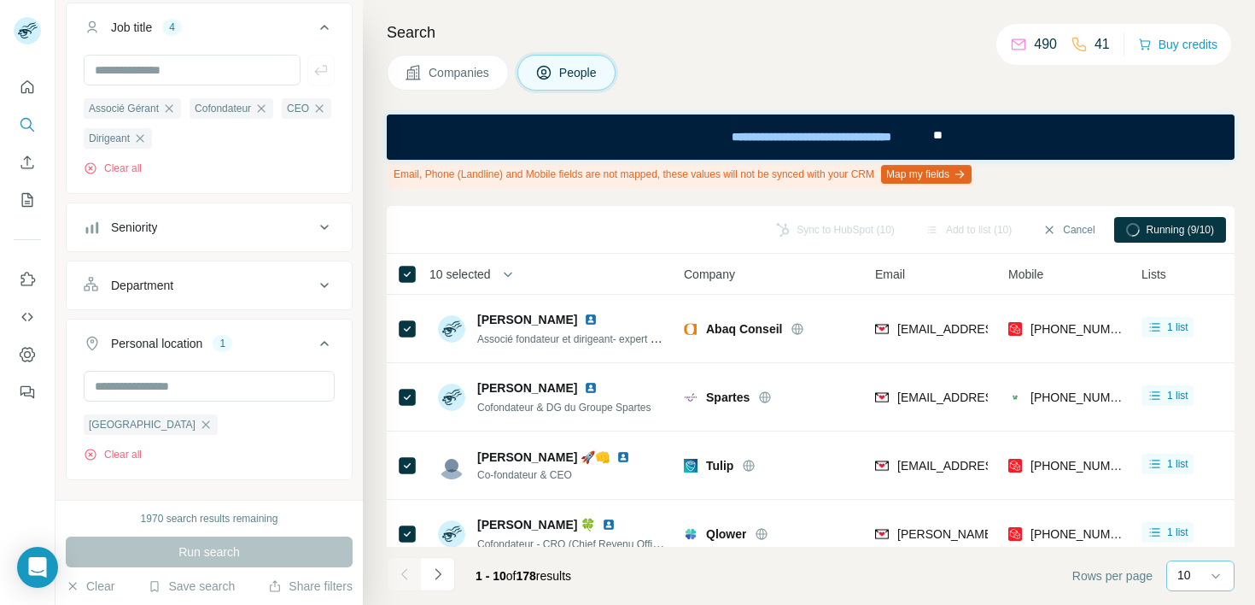
click at [1184, 576] on p "10" at bounding box center [1185, 574] width 14 height 17
click at [1189, 443] on p "60" at bounding box center [1188, 444] width 14 height 17
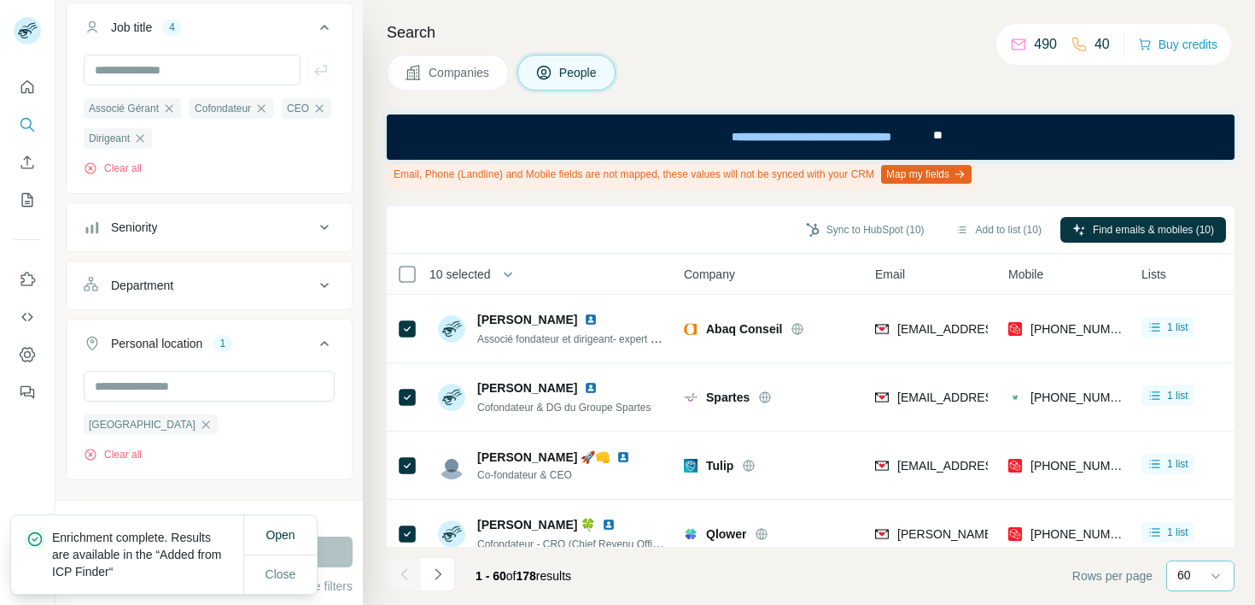
click at [469, 268] on span "10 selected" at bounding box center [460, 274] width 61 height 17
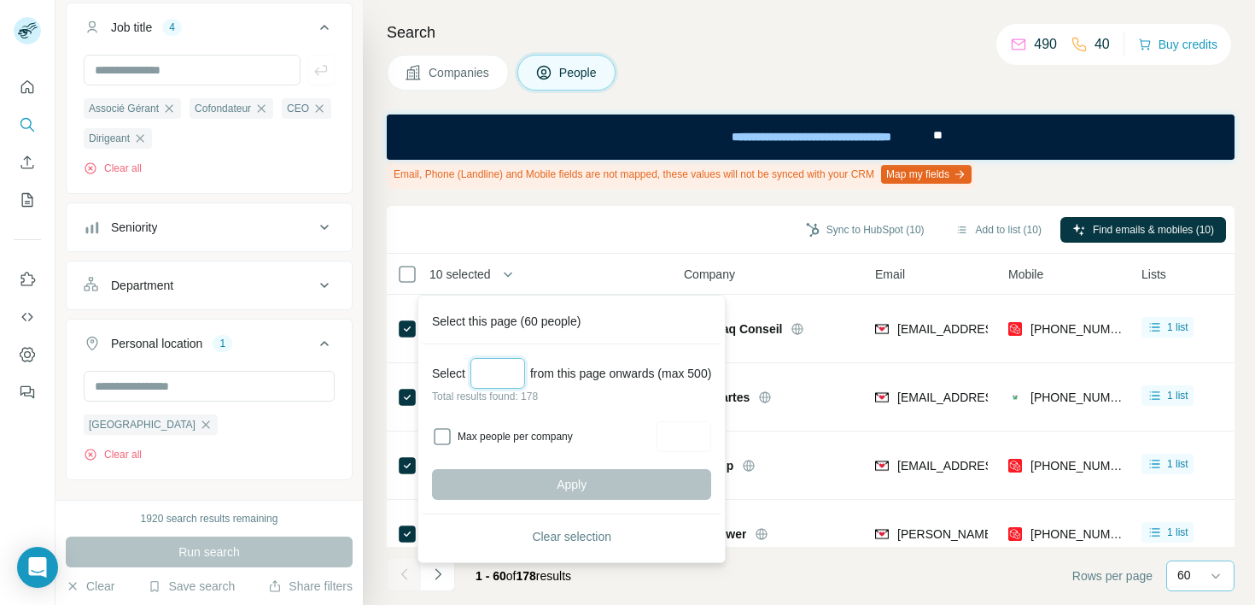
click at [513, 371] on input "Select a number (up to 500)" at bounding box center [498, 373] width 55 height 31
click at [623, 249] on div "Sync to HubSpot (10) Add to list (10) Find emails & mobiles (10)" at bounding box center [811, 230] width 848 height 48
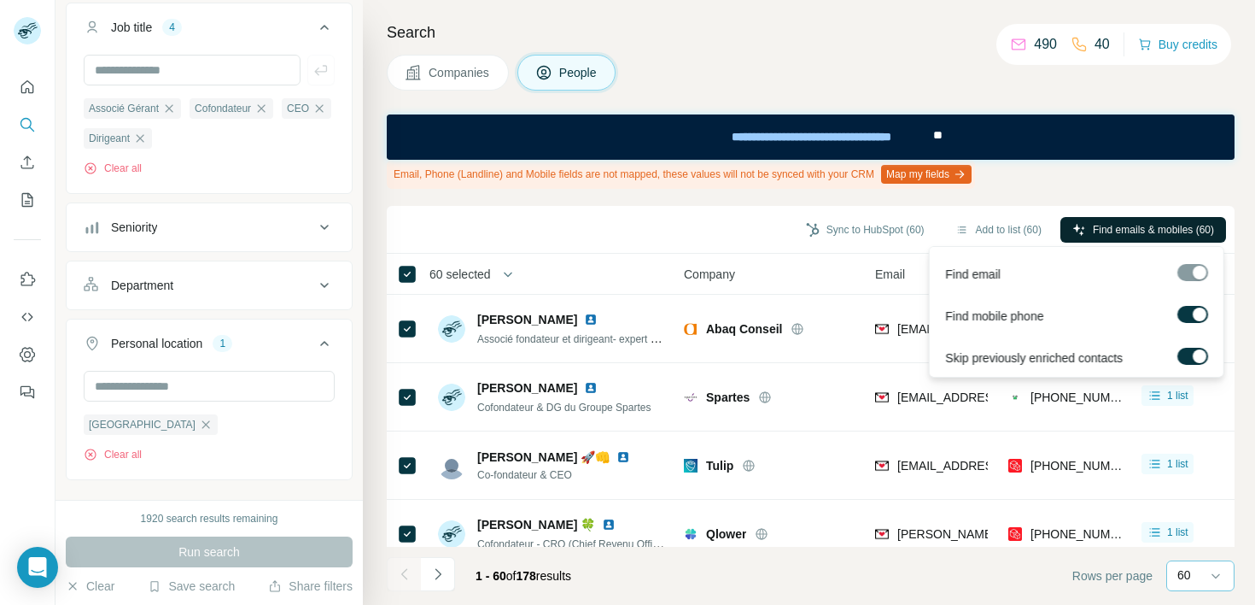
click at [1156, 234] on span "Find emails & mobiles (60)" at bounding box center [1153, 229] width 121 height 15
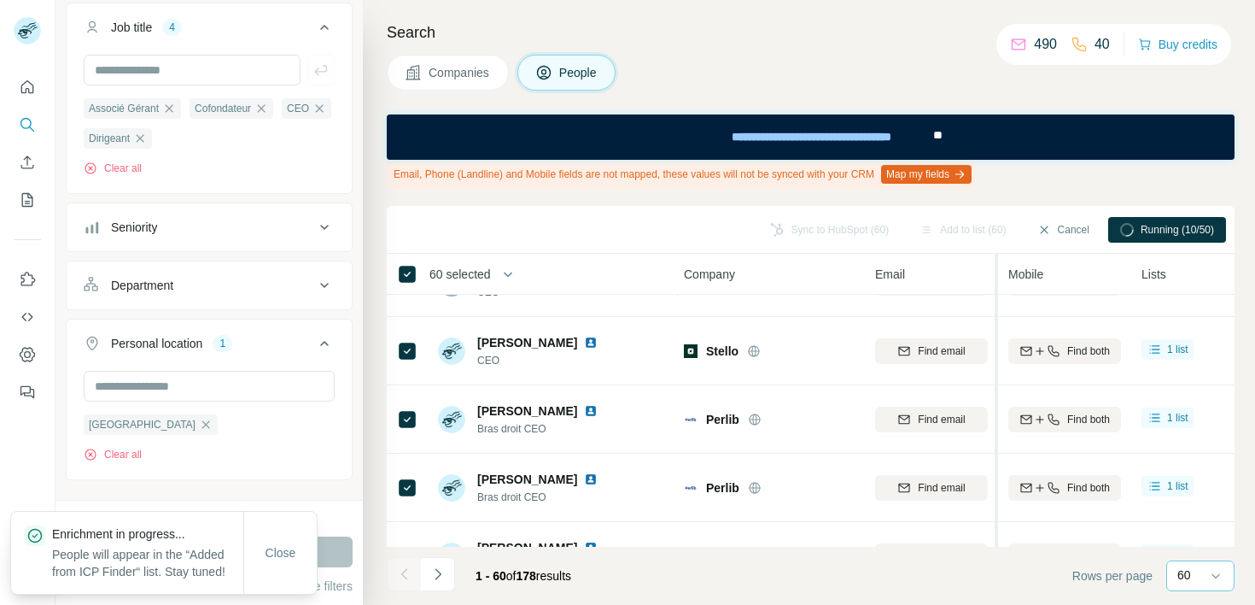
scroll to position [3847, 0]
